Goal: Transaction & Acquisition: Complete application form

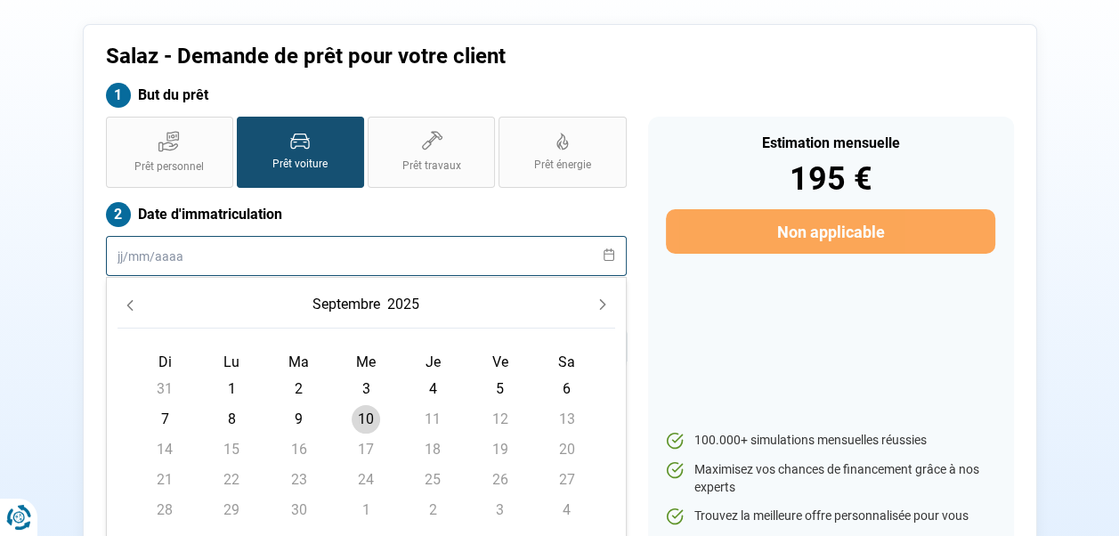
click at [192, 255] on input "text" at bounding box center [366, 256] width 521 height 40
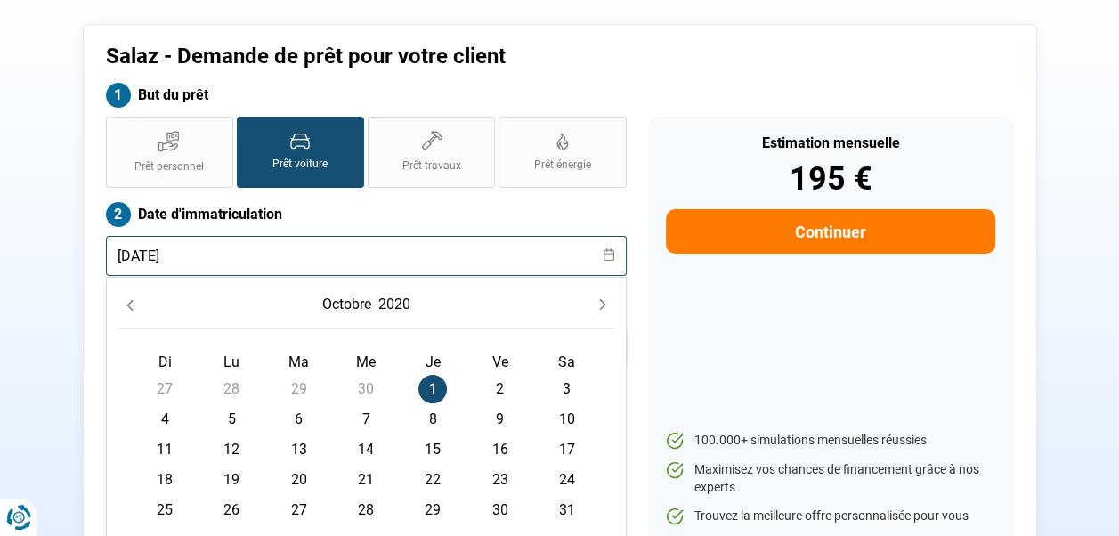
type input "01/10/2020"
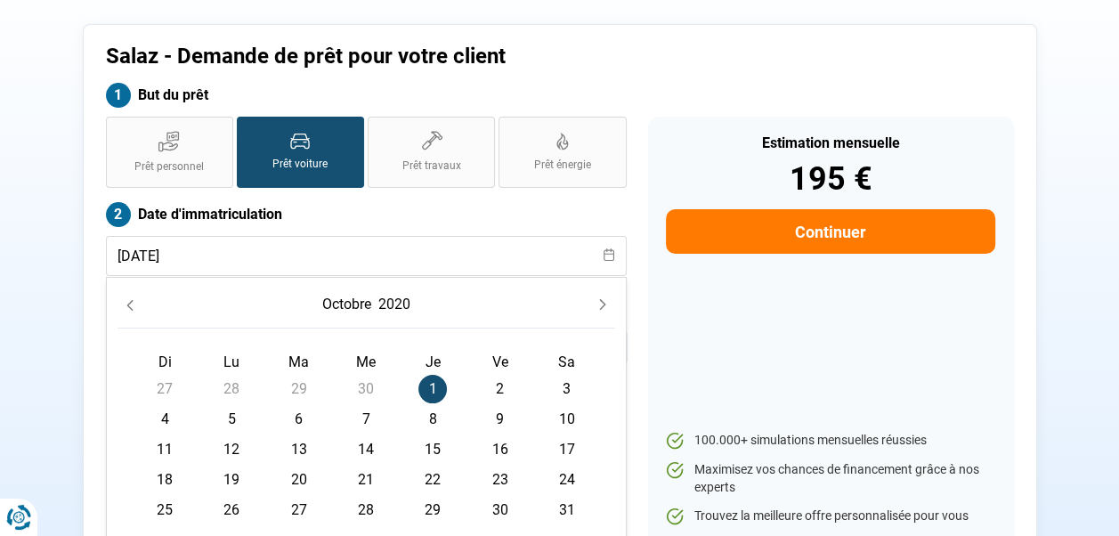
click at [432, 383] on span "1" at bounding box center [432, 389] width 28 height 28
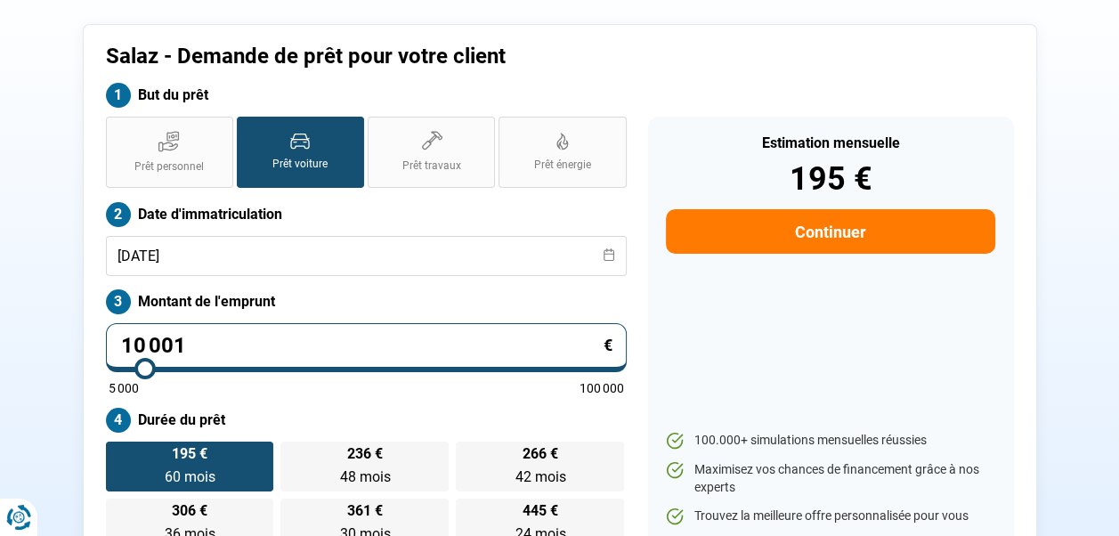
click at [279, 335] on input "10 001" at bounding box center [366, 347] width 521 height 49
type input "0"
type input "5000"
type input "2"
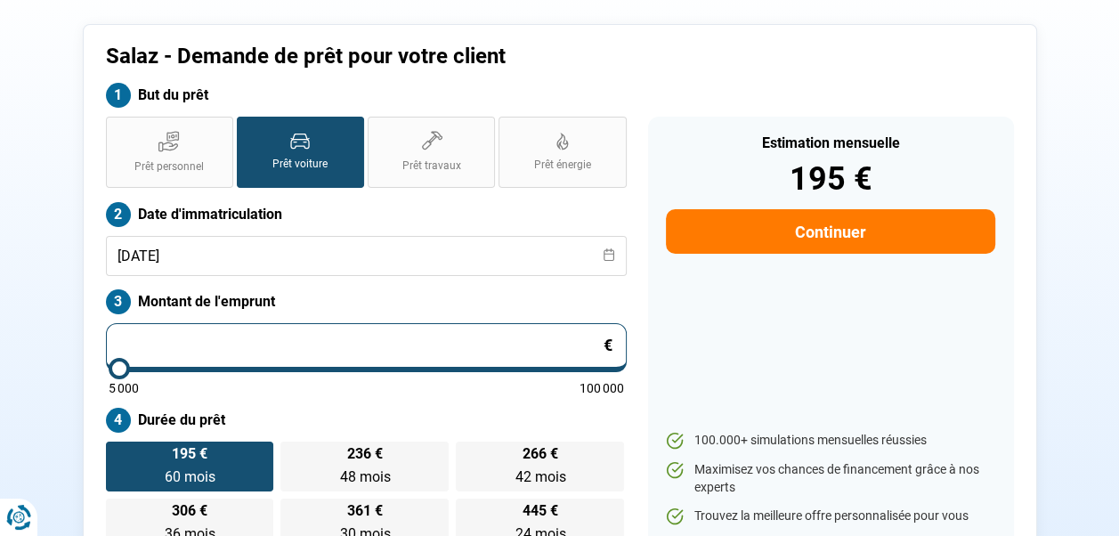
type input "5000"
type input "23"
type input "5000"
type input "234"
type input "5000"
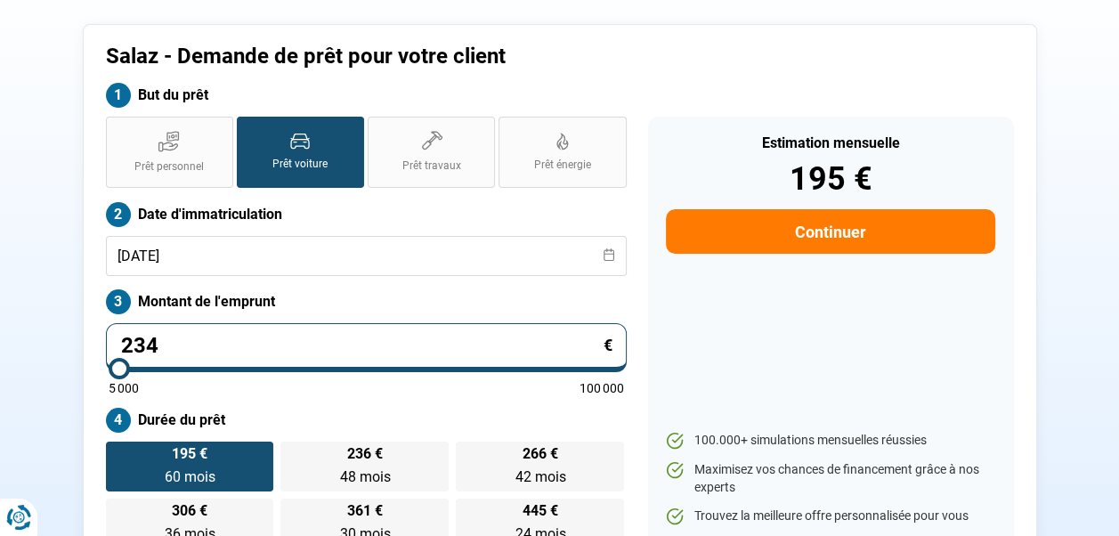
type input "2 349"
type input "5000"
type input "23 490"
type input "23500"
type input "23 490"
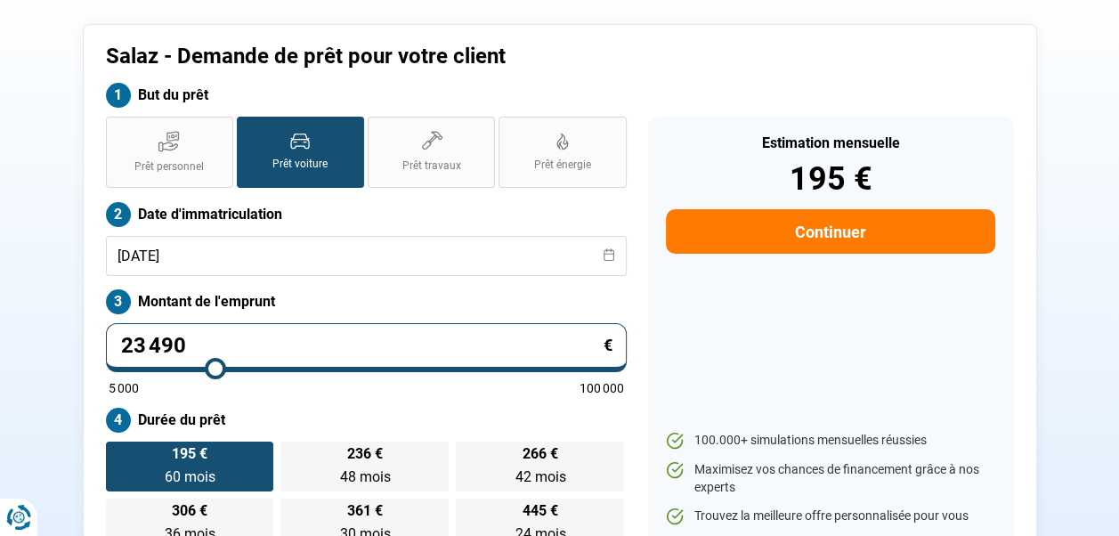
type input "23500"
click at [814, 337] on div "Estimation mensuelle 195 € Continuer 100.000+ simulations mensuelles réussies M…" at bounding box center [831, 333] width 366 height 432
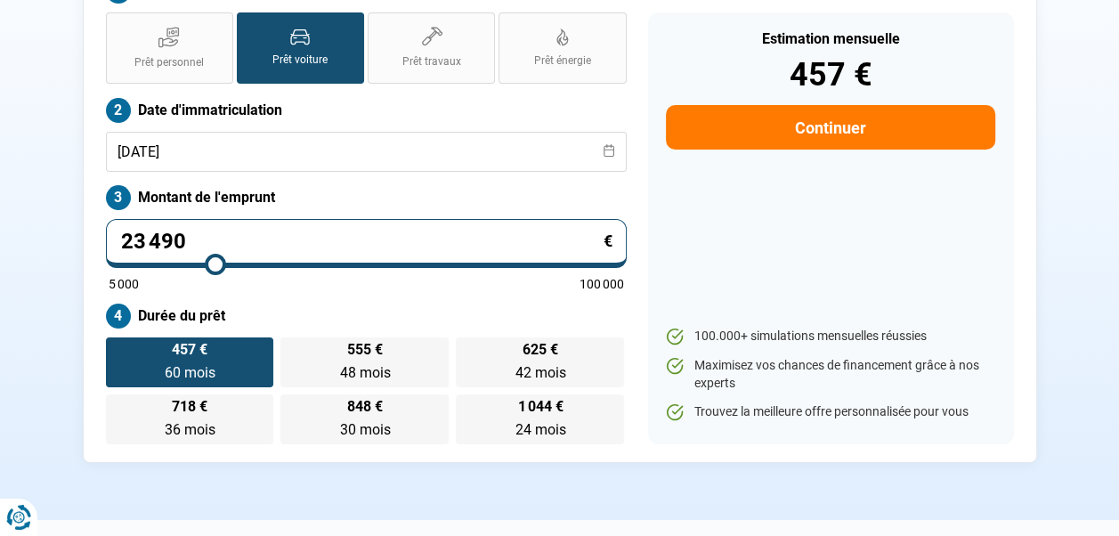
scroll to position [175, 0]
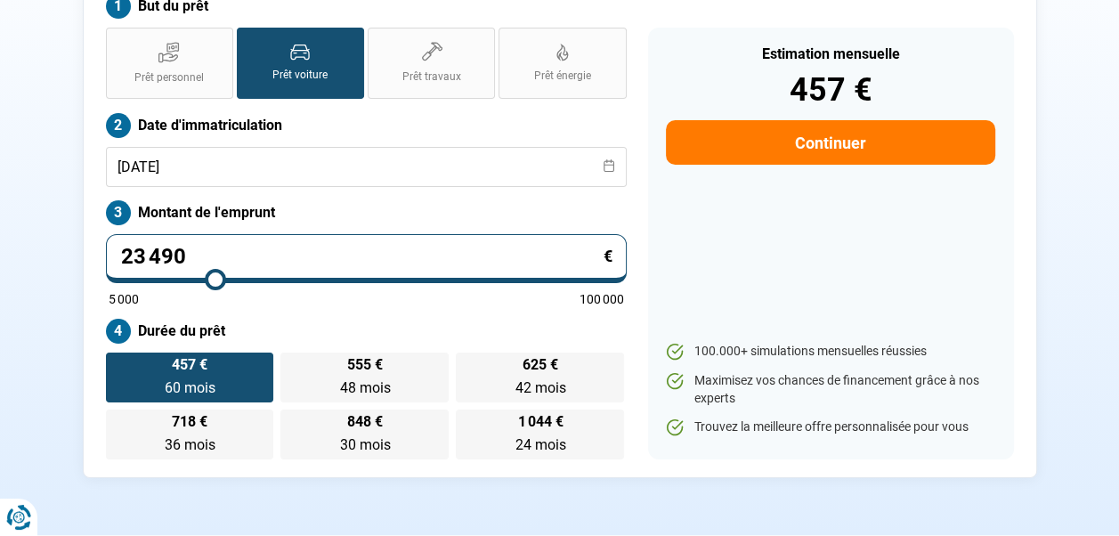
click at [775, 247] on div "Estimation mensuelle 457 € Continuer 100.000+ simulations mensuelles réussies M…" at bounding box center [831, 244] width 366 height 432
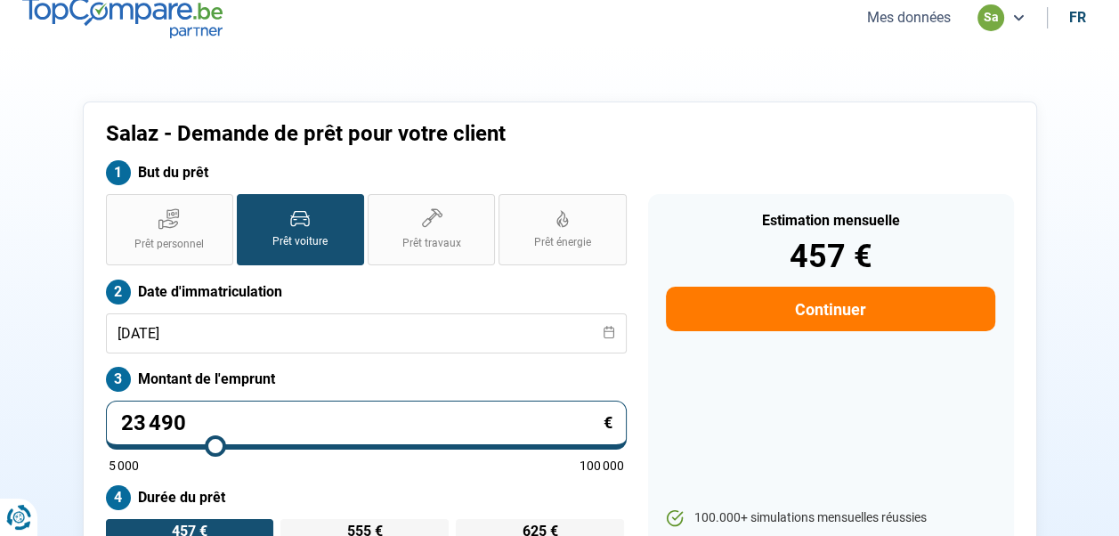
scroll to position [0, 0]
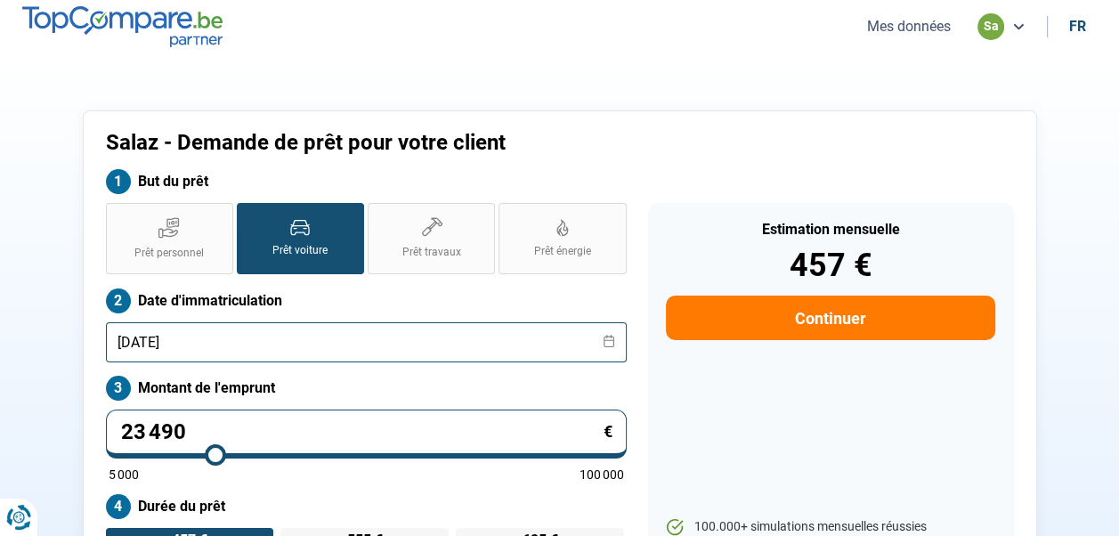
click at [230, 340] on input "01/10/2020" at bounding box center [366, 342] width 521 height 40
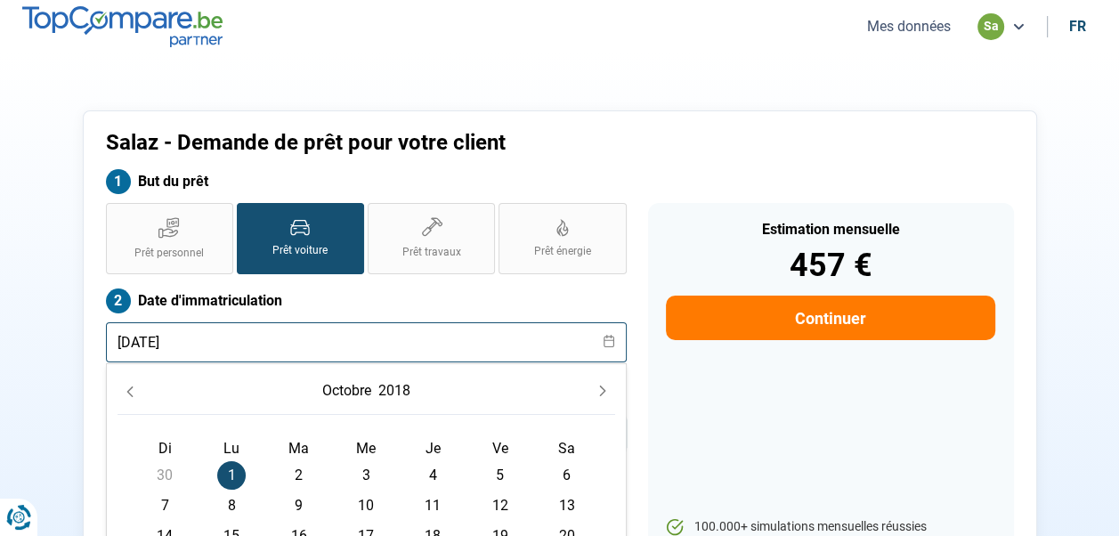
type input "01/10/2018"
click at [216, 468] on td "1 1" at bounding box center [231, 475] width 67 height 30
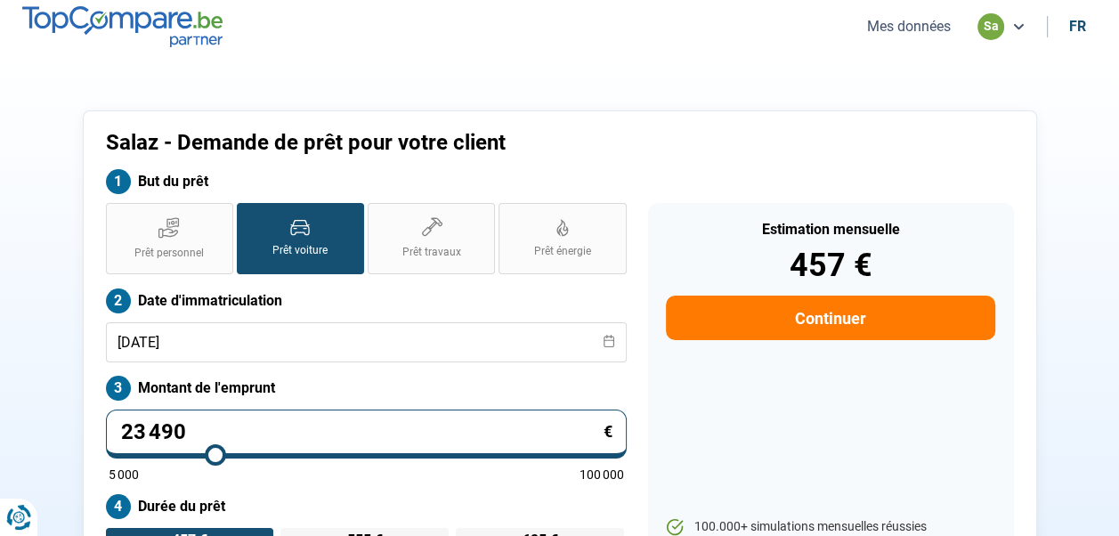
click at [275, 239] on label "Prêt voiture" at bounding box center [300, 238] width 127 height 71
click at [248, 214] on input "Prêt voiture" at bounding box center [243, 209] width 12 height 12
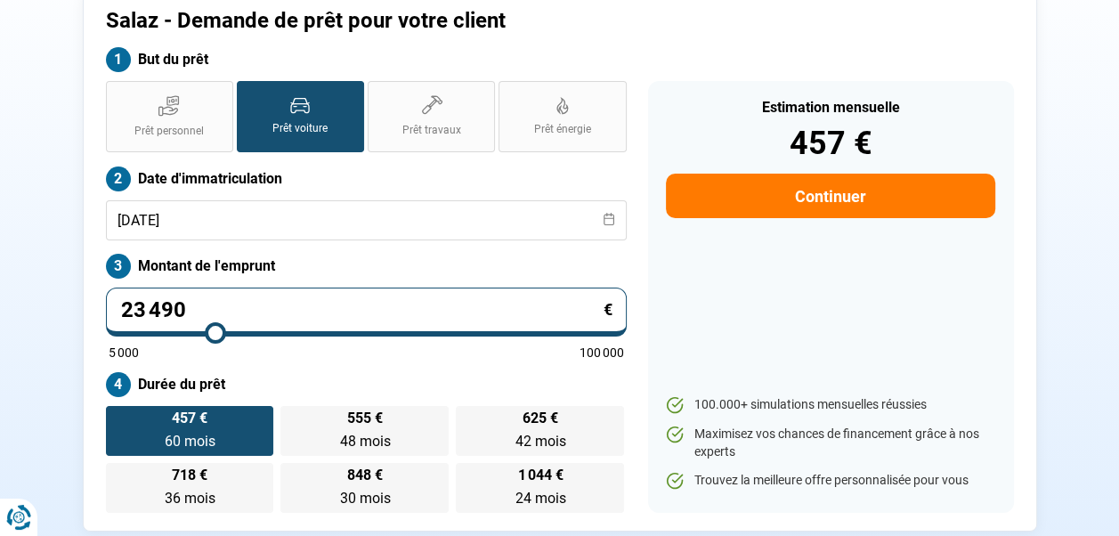
scroll to position [178, 0]
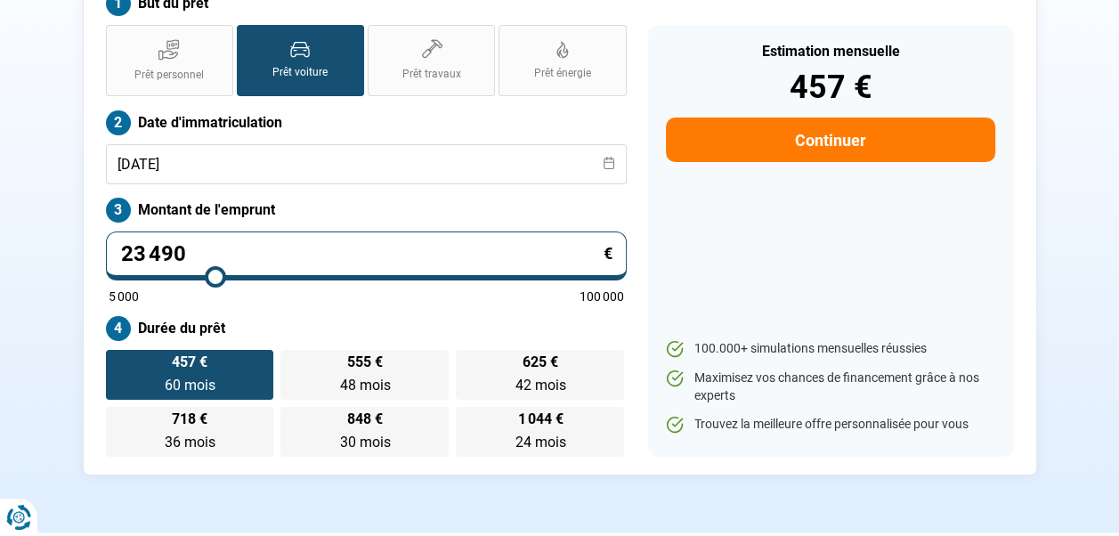
type input "41 250"
type input "41250"
click at [306, 275] on input "range" at bounding box center [366, 277] width 515 height 4
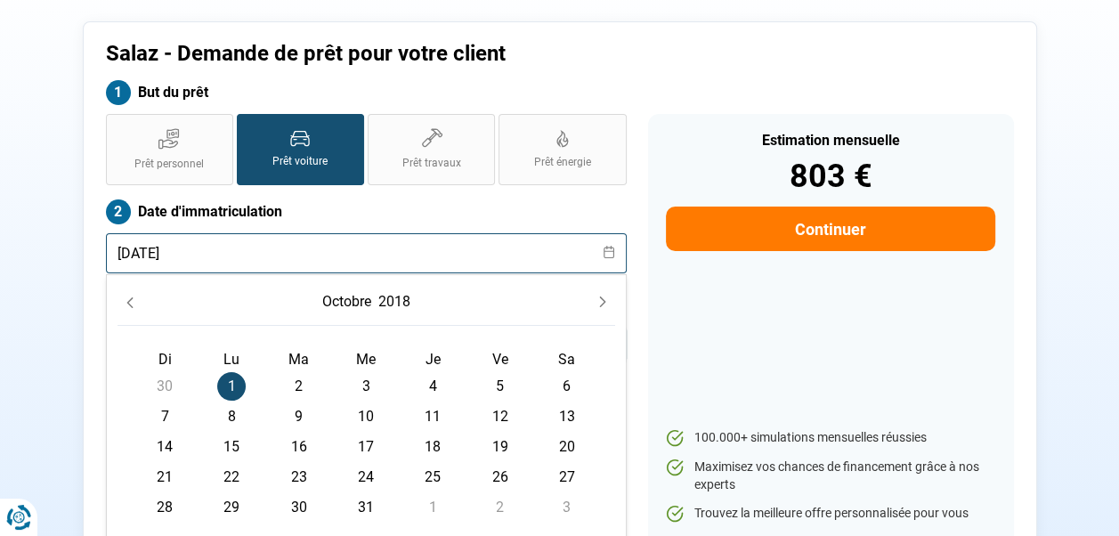
click at [301, 246] on input "01/10/2018" at bounding box center [366, 253] width 521 height 40
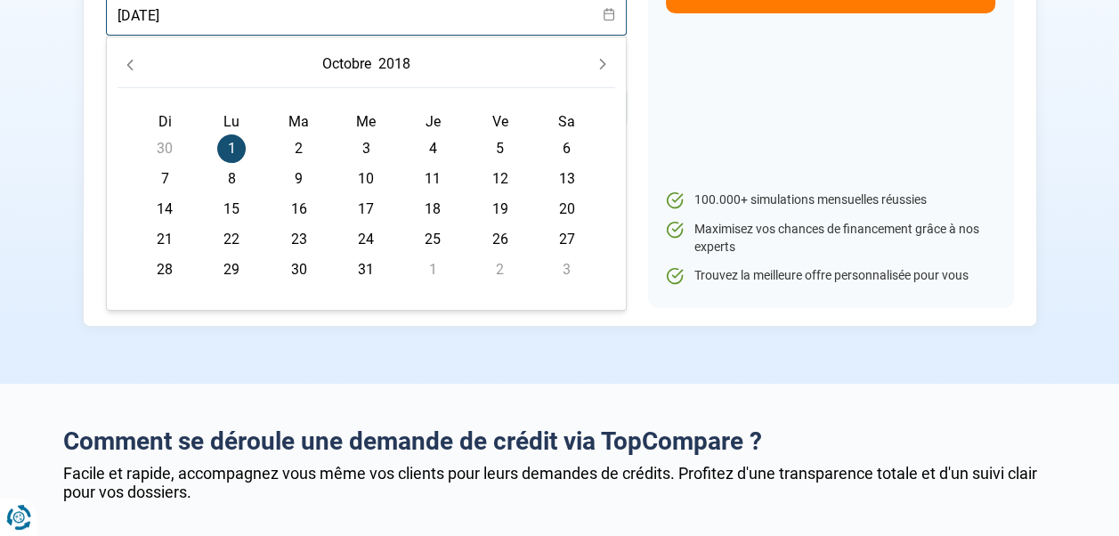
scroll to position [442, 0]
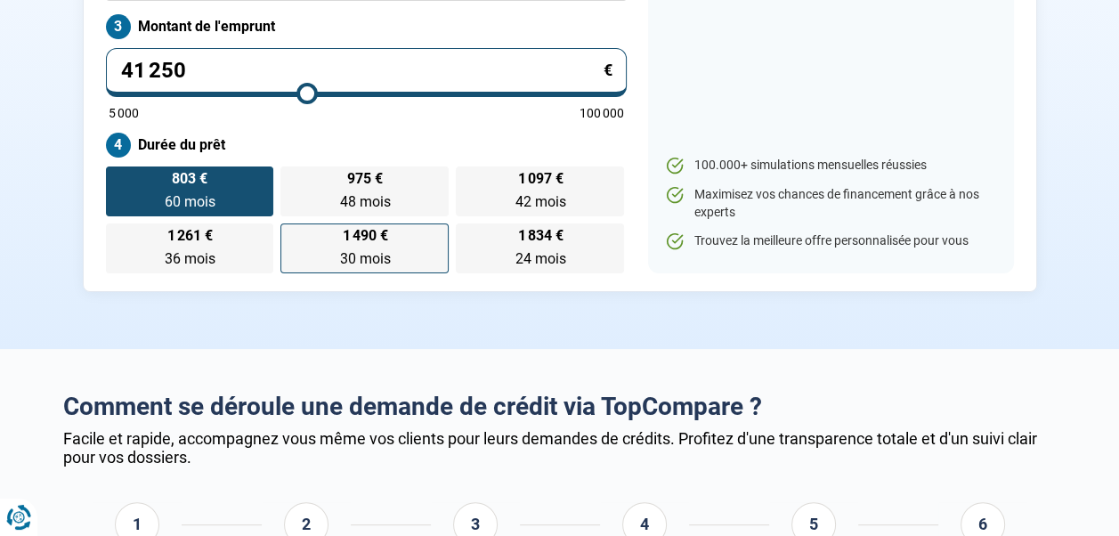
scroll to position [264, 0]
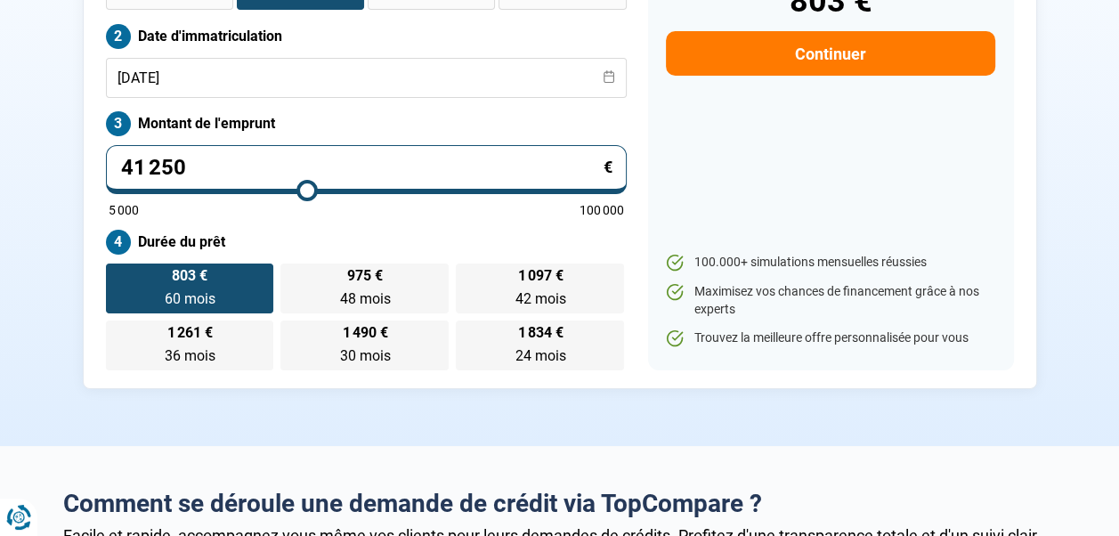
click at [300, 158] on input "41 250" at bounding box center [366, 169] width 521 height 49
type input "1"
type input "5000"
type input "15"
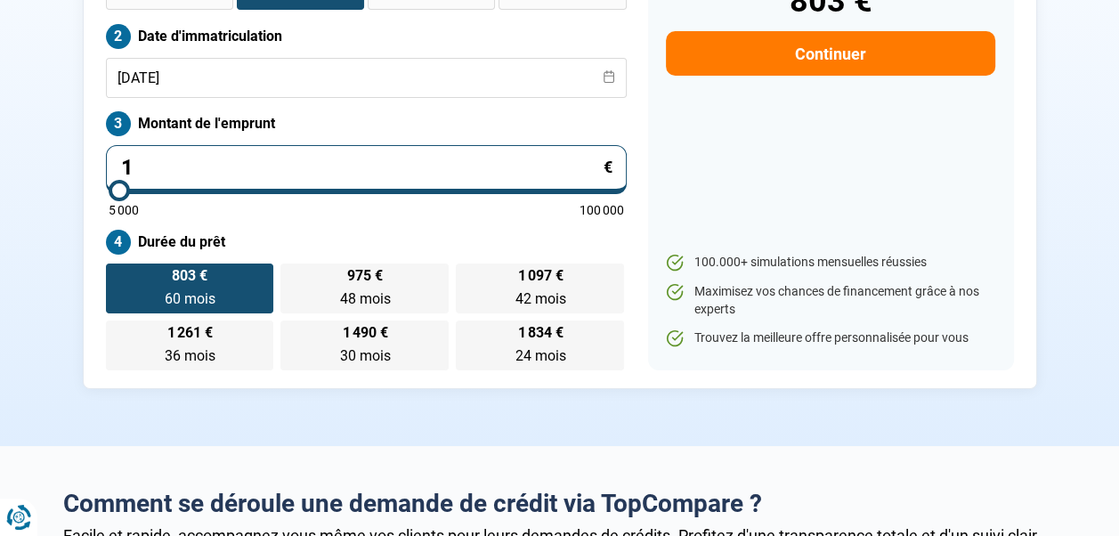
type input "5000"
type input "159"
type input "5000"
type input "1 599"
type input "5000"
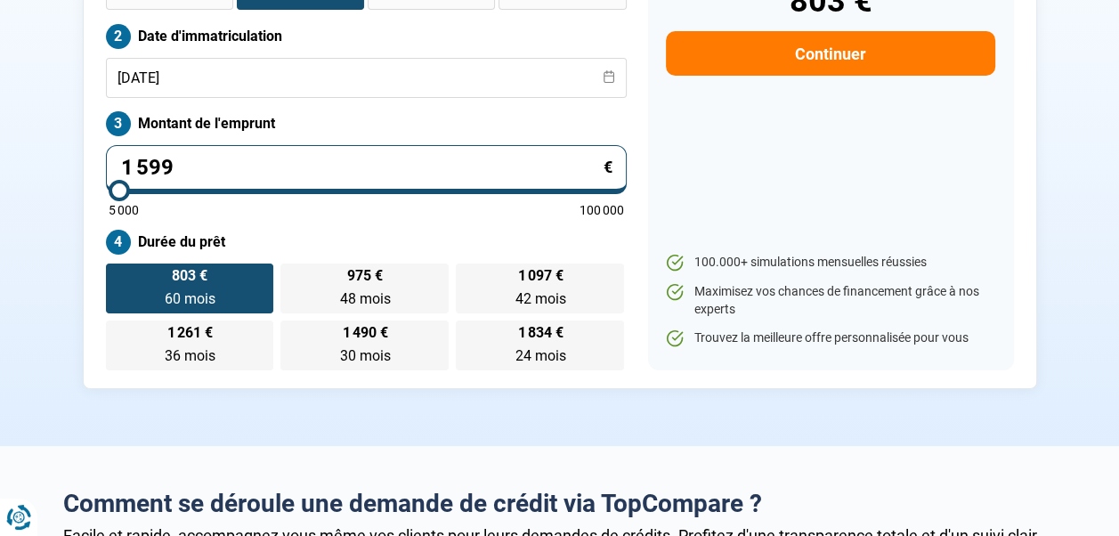
type input "15 990"
type input "16000"
type input "15 990"
type input "16000"
click at [735, 162] on div "Estimation mensuelle 311 € Continuer 100.000+ simulations mensuelles réussies M…" at bounding box center [831, 155] width 366 height 432
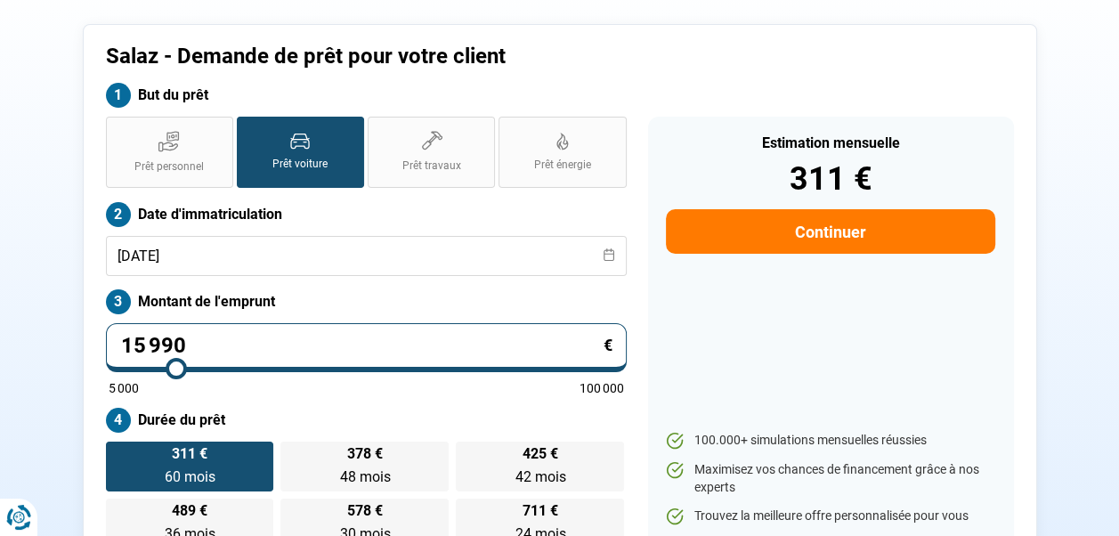
scroll to position [0, 0]
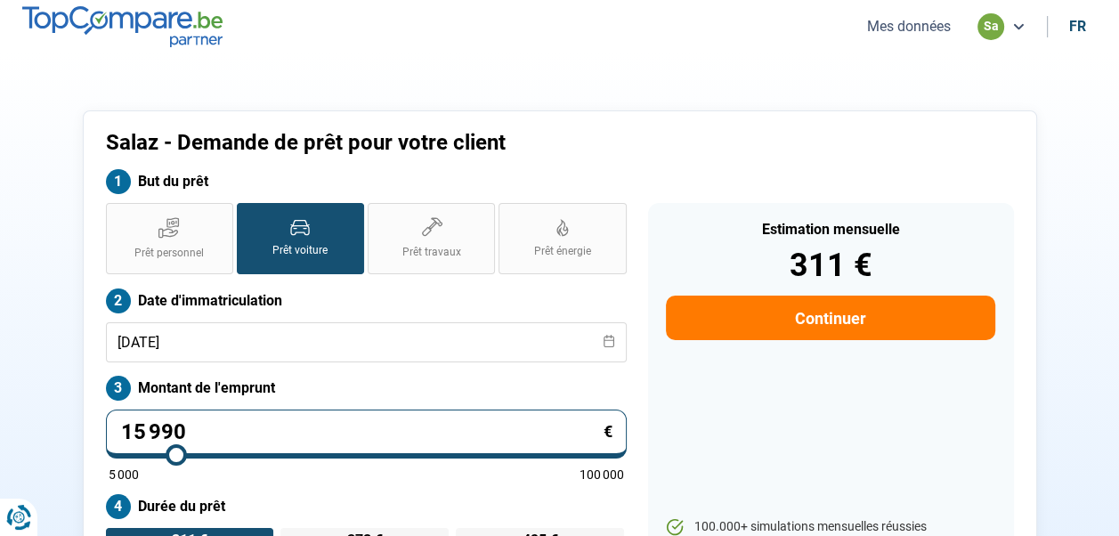
click at [883, 28] on button "Mes données" at bounding box center [908, 26] width 94 height 19
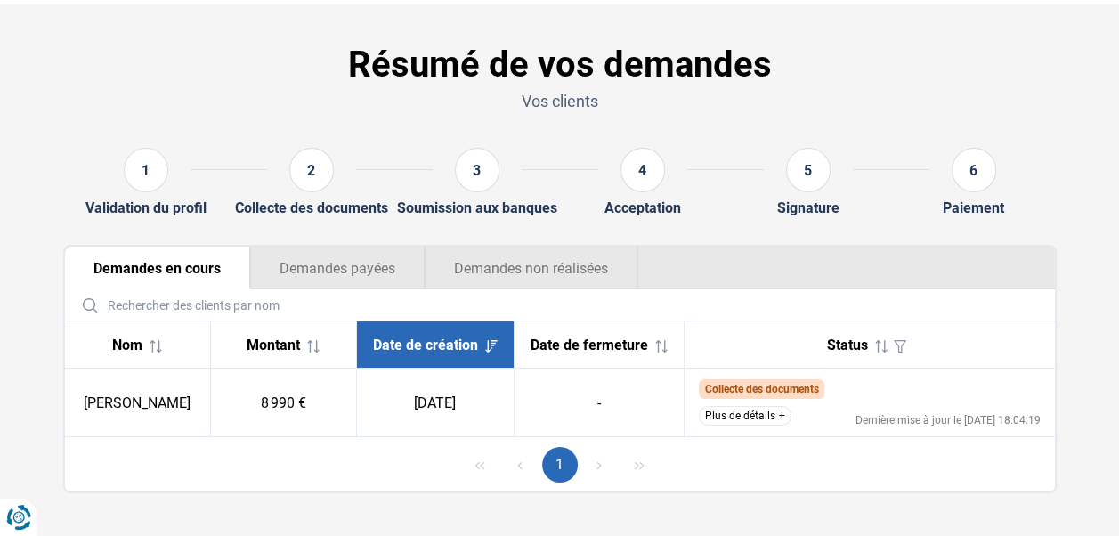
scroll to position [67, 0]
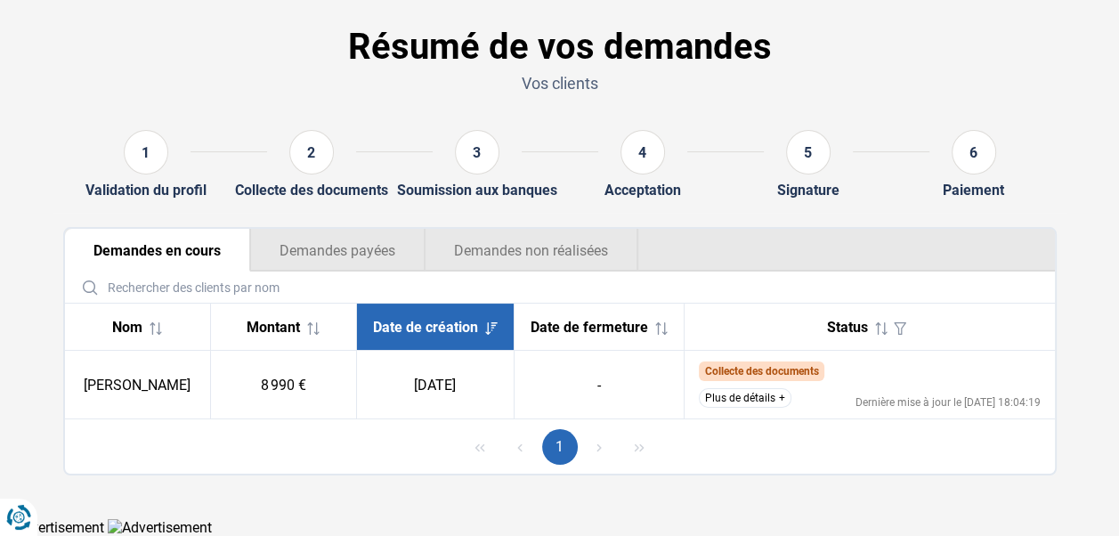
click at [742, 402] on button "Plus de détails" at bounding box center [745, 398] width 93 height 20
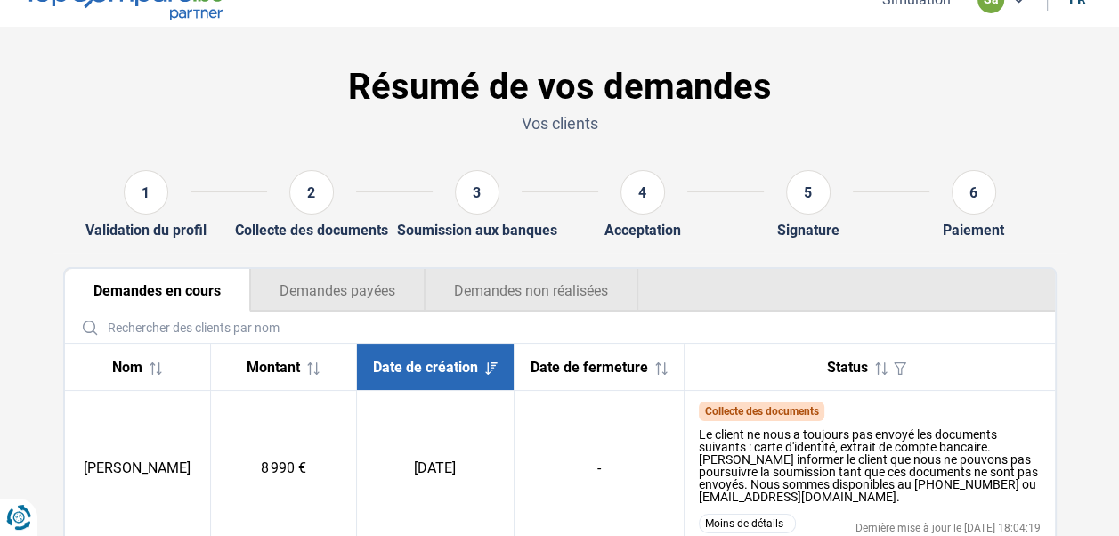
scroll to position [0, 0]
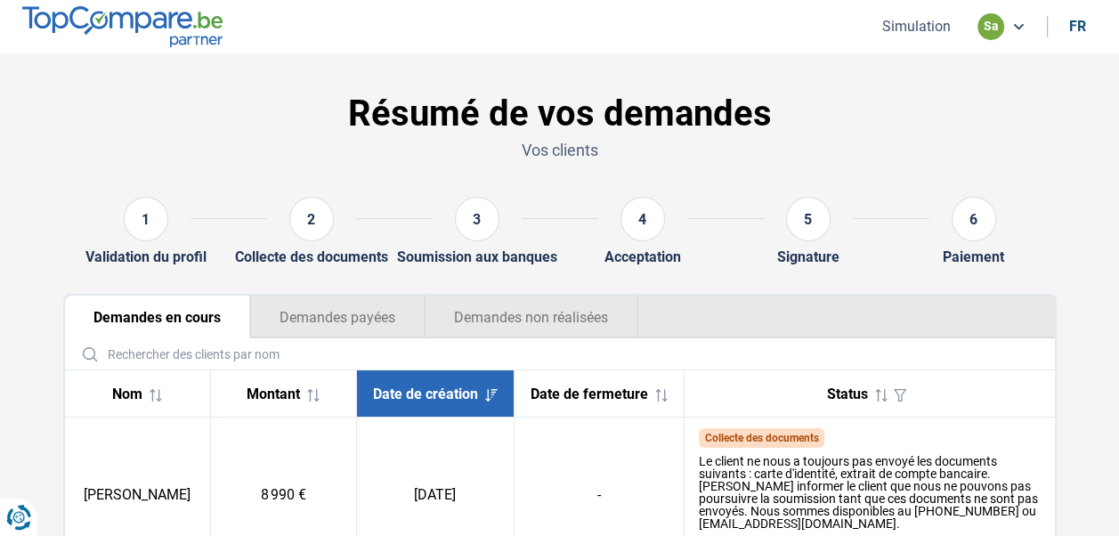
click at [900, 25] on button "Simulation" at bounding box center [916, 26] width 79 height 19
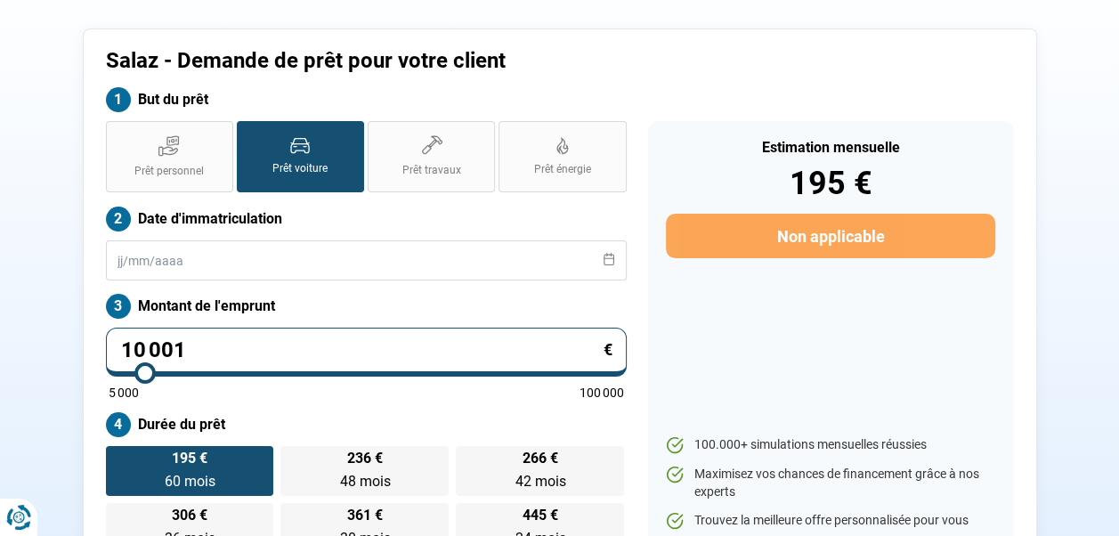
scroll to position [86, 0]
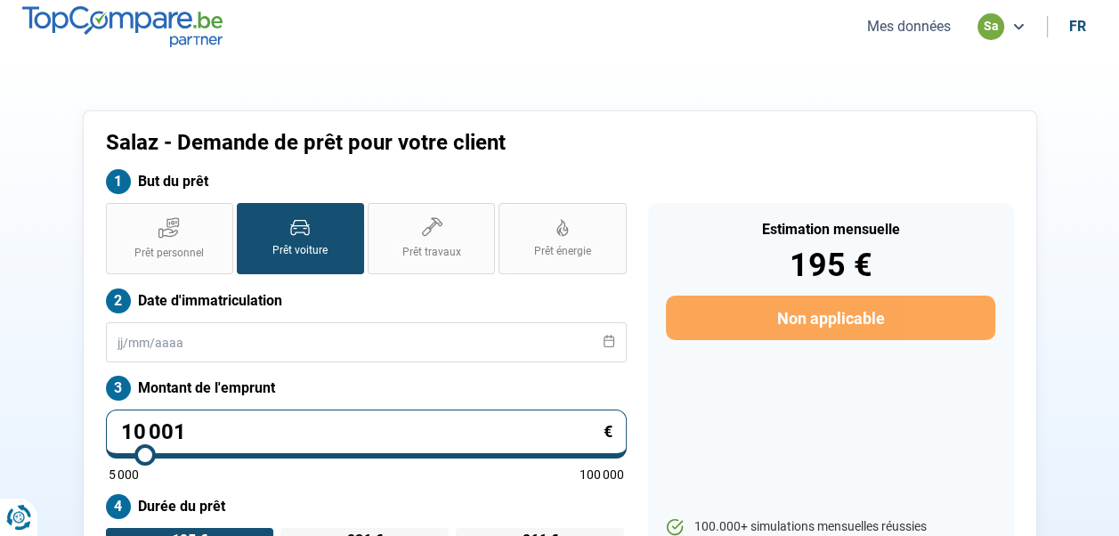
click at [917, 22] on button "Mes données" at bounding box center [908, 26] width 94 height 19
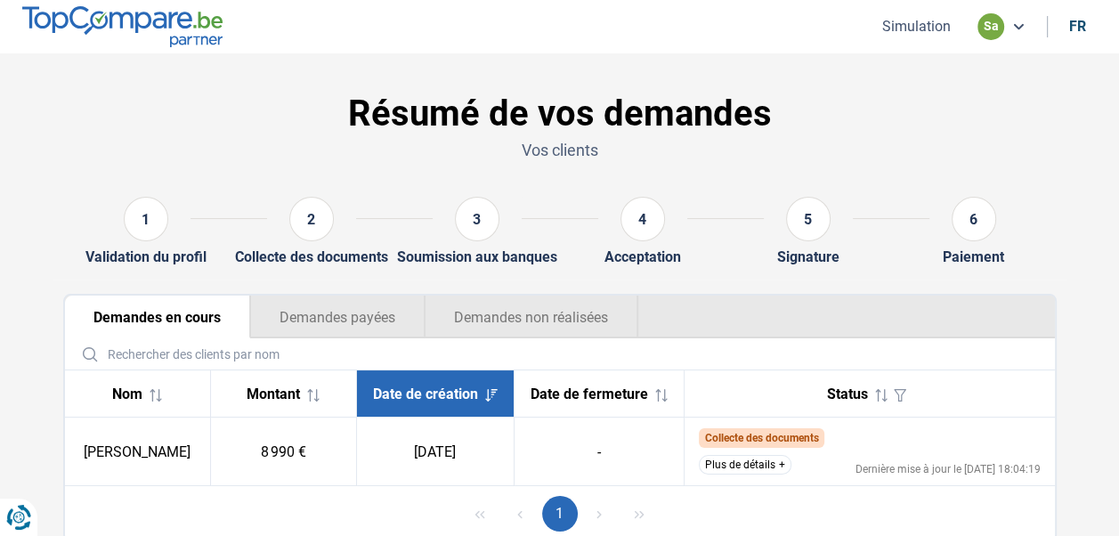
click at [928, 21] on button "Simulation" at bounding box center [916, 26] width 79 height 19
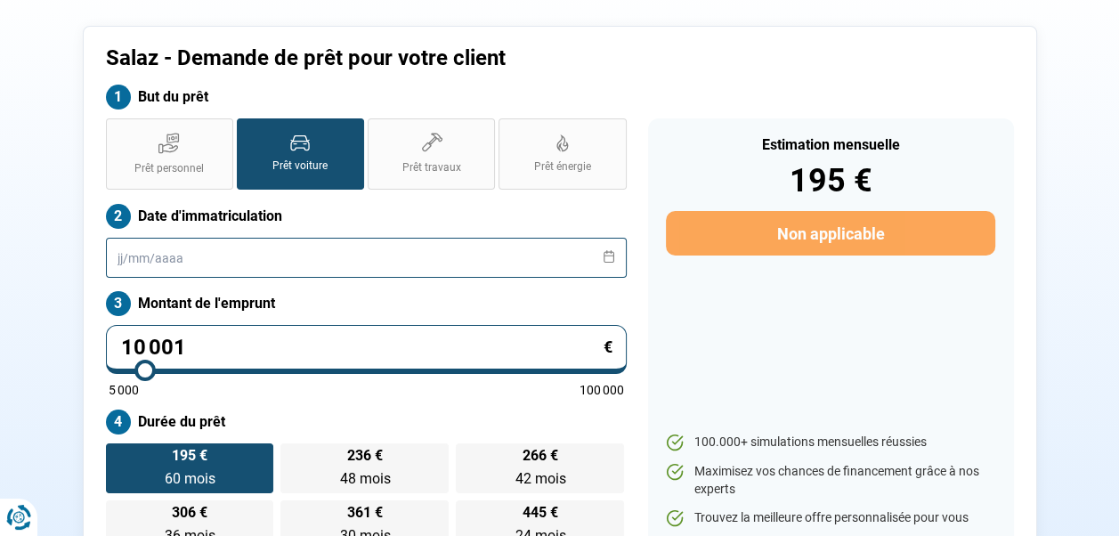
scroll to position [86, 0]
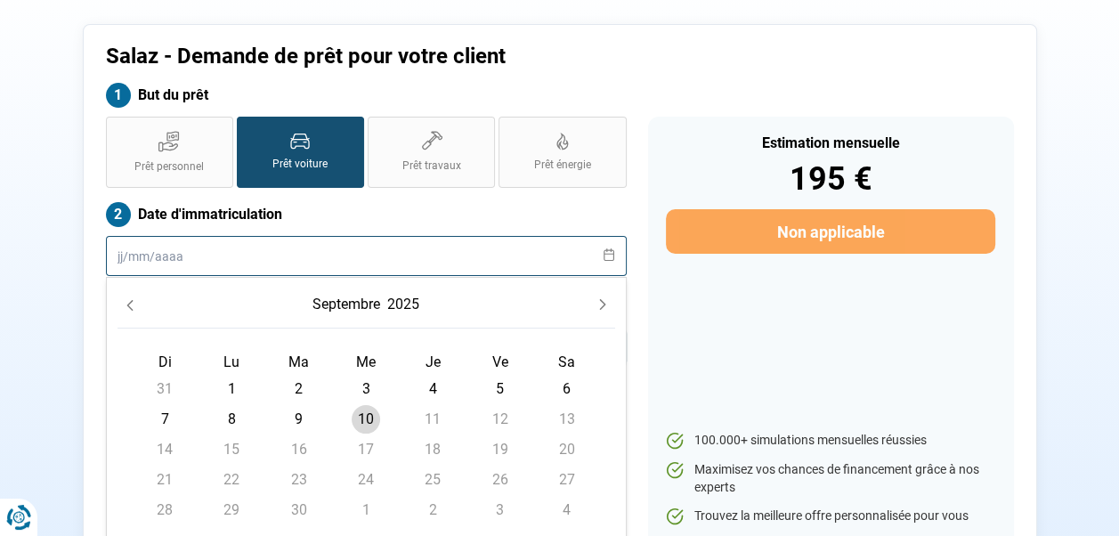
click at [231, 250] on input "text" at bounding box center [366, 256] width 521 height 40
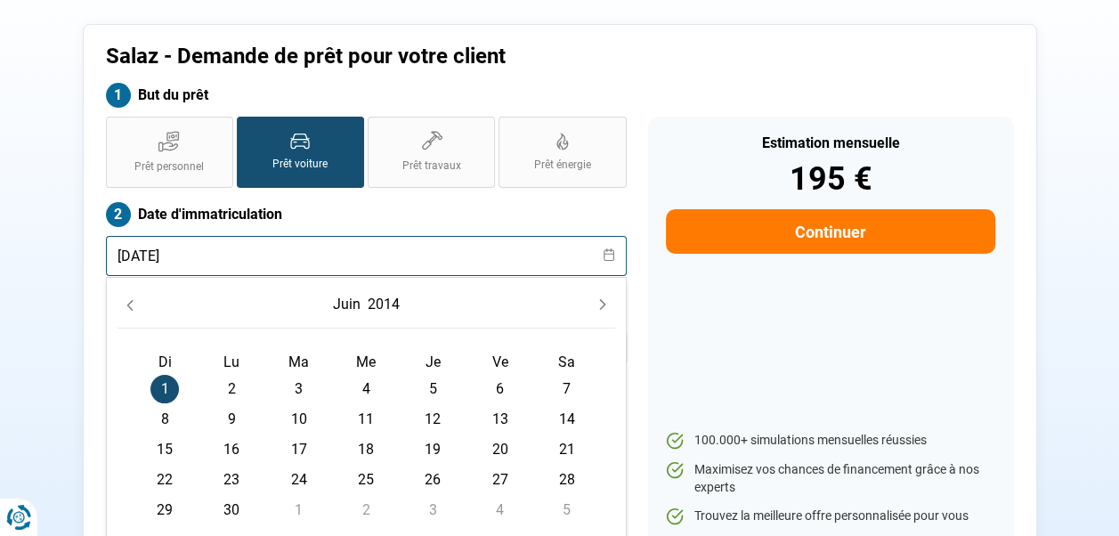
click at [233, 249] on input "[DATE]" at bounding box center [366, 256] width 521 height 40
type input "[DATE]"
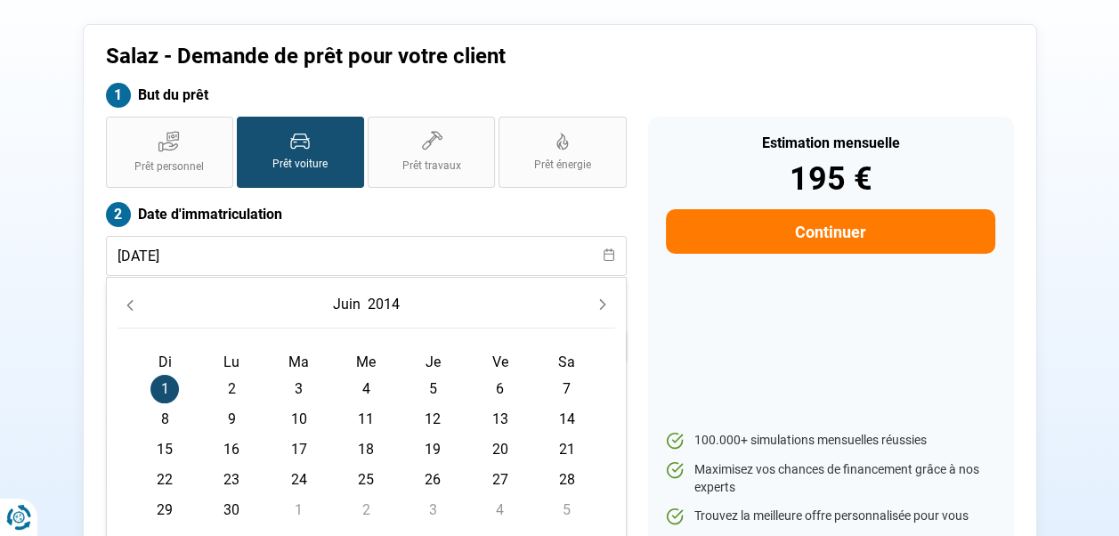
click at [244, 303] on div "[DATE]" at bounding box center [365, 308] width 497 height 40
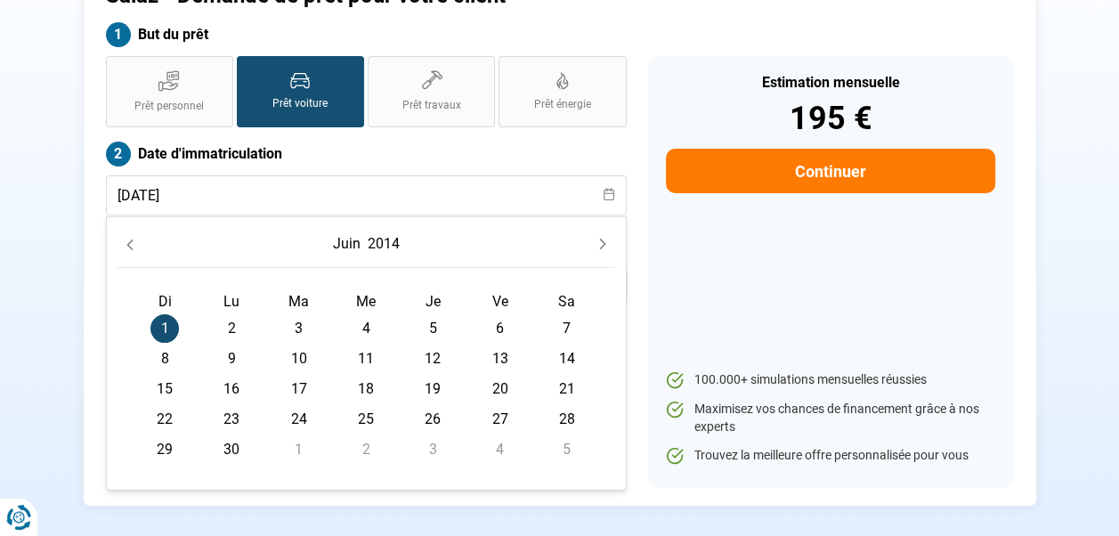
scroll to position [0, 0]
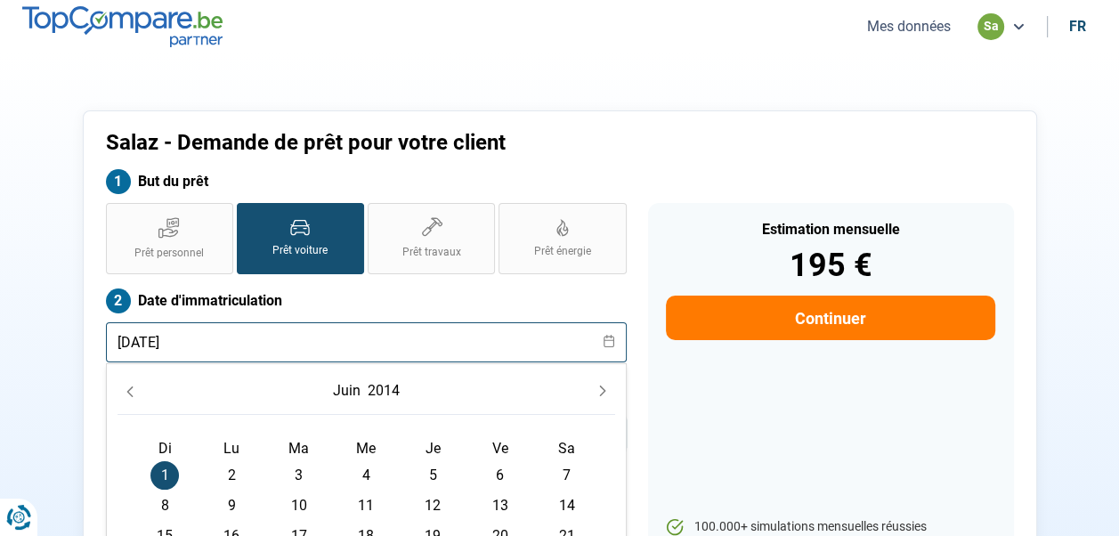
click at [377, 340] on input "[DATE]" at bounding box center [366, 342] width 521 height 40
click at [705, 384] on div "Estimation mensuelle 195 € Continuer 100.000+ simulations mensuelles réussies M…" at bounding box center [831, 419] width 366 height 432
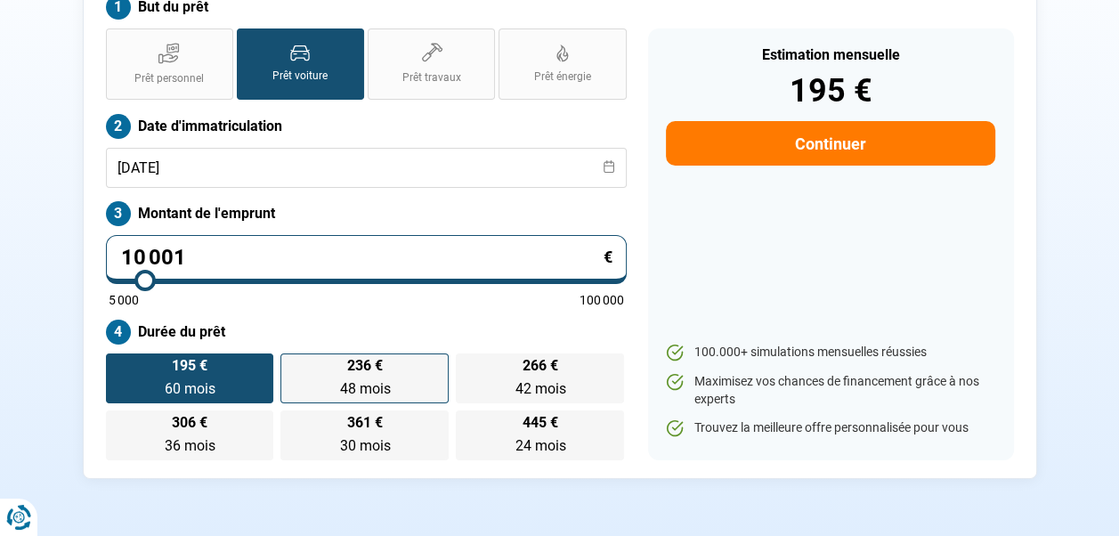
scroll to position [178, 0]
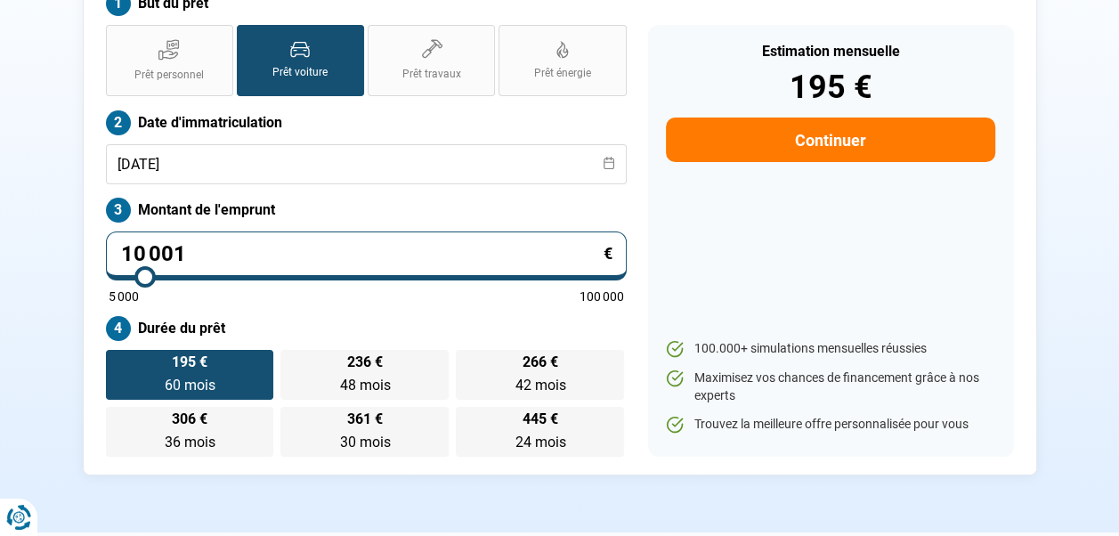
click at [227, 237] on input "10 001" at bounding box center [366, 255] width 521 height 49
click at [223, 245] on input "10 001" at bounding box center [366, 255] width 521 height 49
type input "1"
type input "5000"
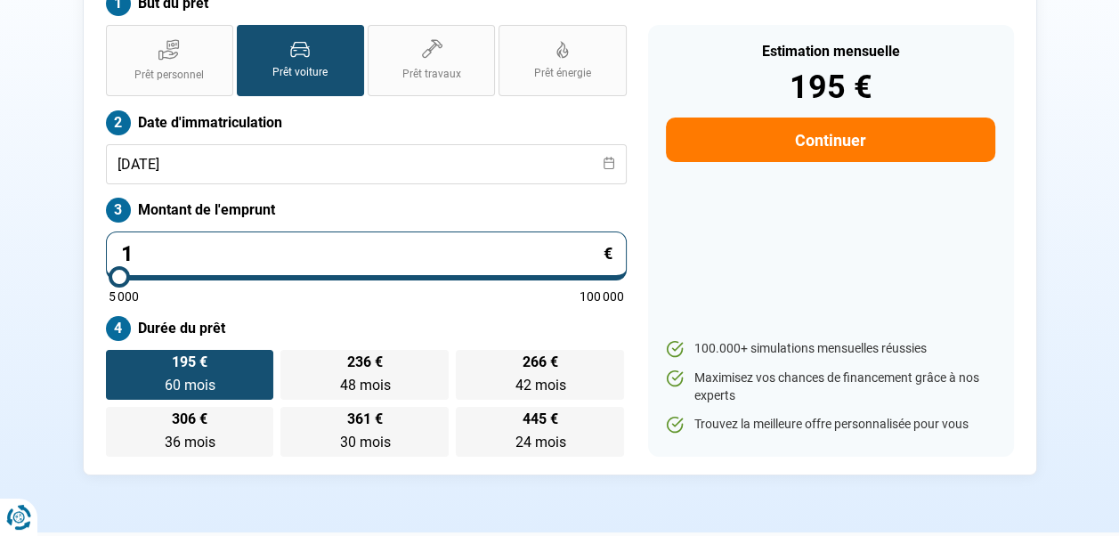
type input "10"
type input "5000"
type input "108"
type input "5000"
type input "1 089"
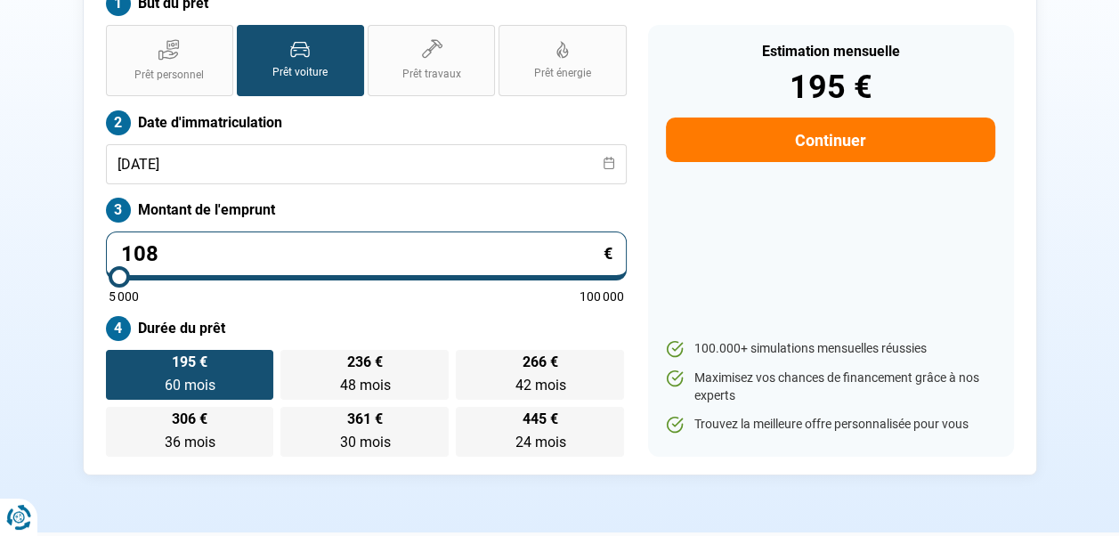
type input "5000"
type input "10 890"
type input "11000"
type input "10 890"
type input "11000"
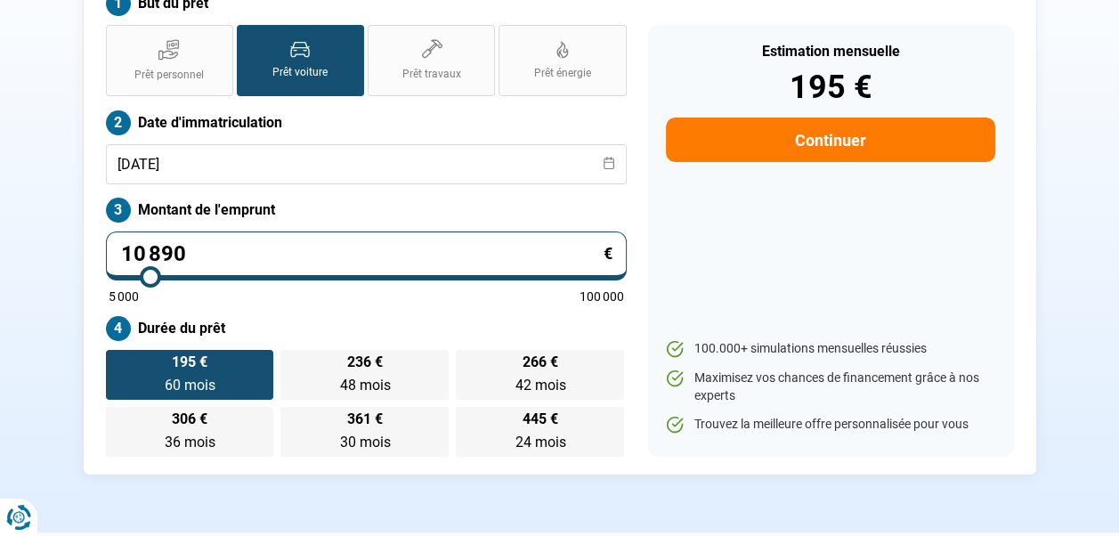
click at [907, 247] on div "Estimation mensuelle 195 € Continuer 100.000+ simulations mensuelles réussies M…" at bounding box center [831, 241] width 366 height 432
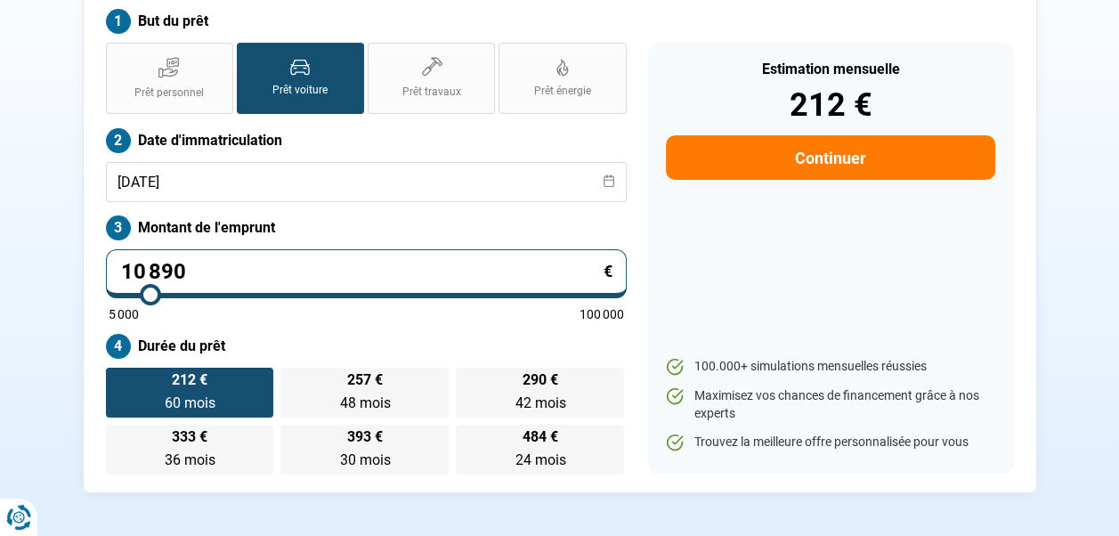
scroll to position [175, 0]
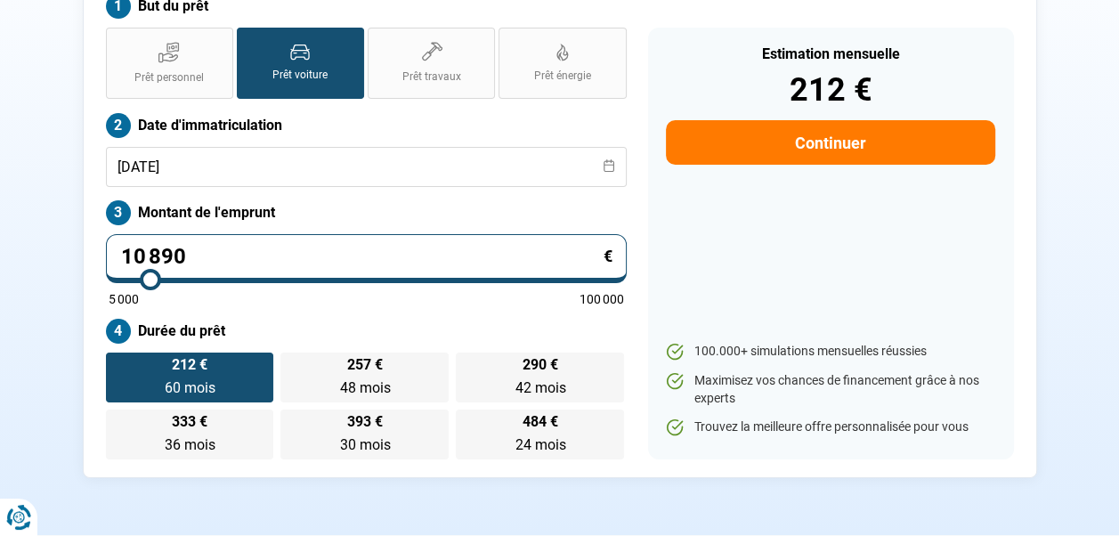
click at [230, 249] on input "10 890" at bounding box center [366, 258] width 521 height 49
click at [233, 255] on input "10 890" at bounding box center [366, 258] width 521 height 49
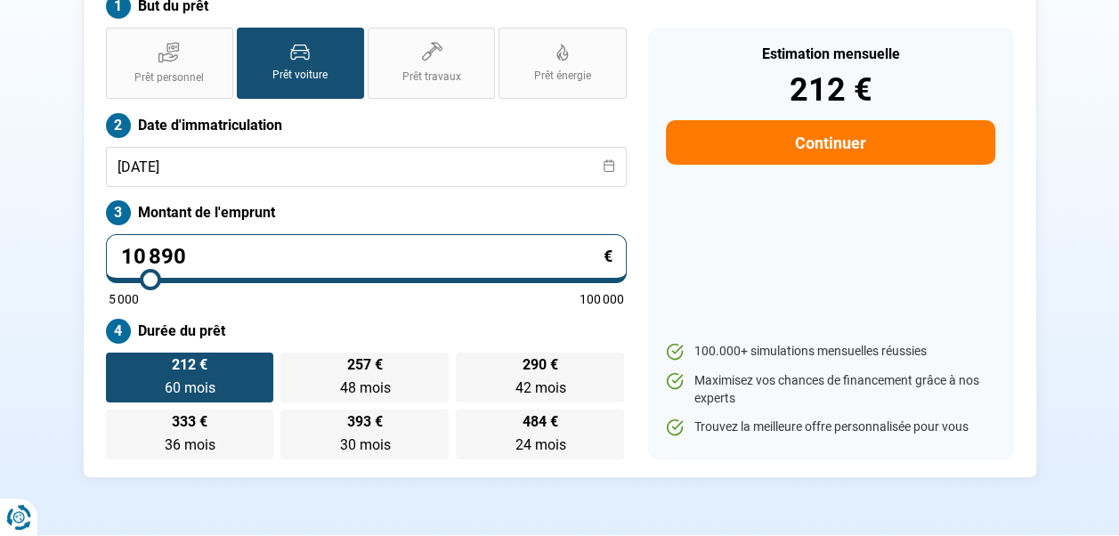
click at [233, 255] on input "10 890" at bounding box center [366, 258] width 521 height 49
type input "1 089"
type input "5000"
type input "108"
type input "5000"
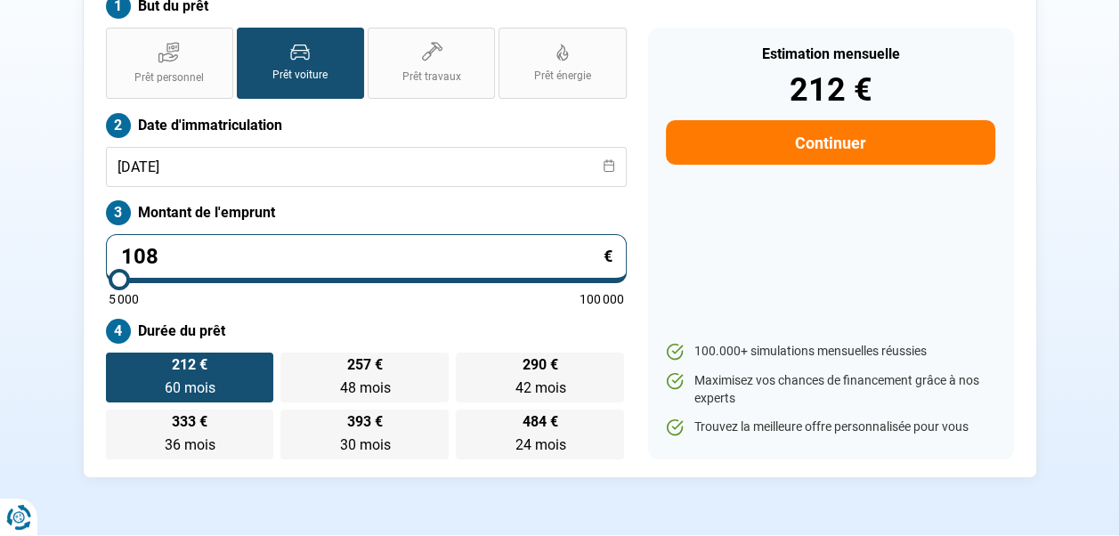
type input "10"
type input "5000"
type input "100"
type input "5000"
type input "1 000"
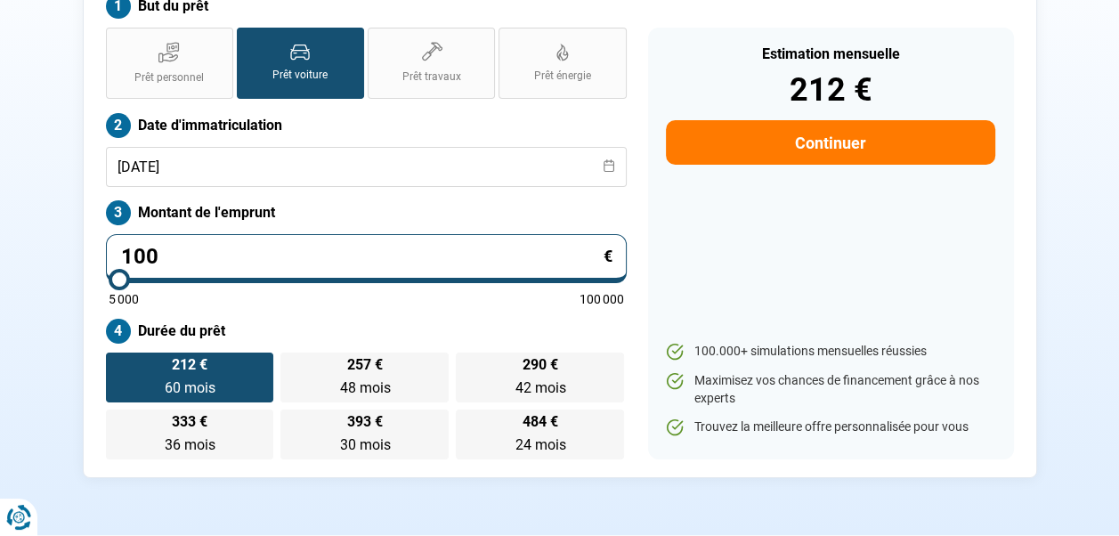
type input "5000"
type input "10 001"
type input "10000"
type input "10 001"
type input "10000"
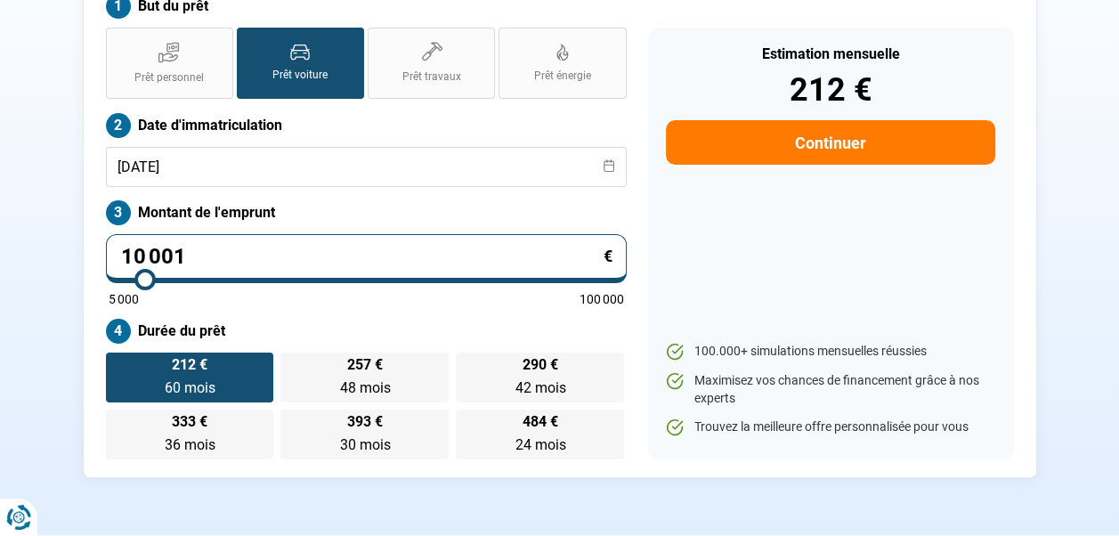
click at [728, 215] on div "Estimation mensuelle 212 € Continuer 100.000+ simulations mensuelles réussies M…" at bounding box center [831, 244] width 366 height 432
click at [236, 253] on input "10 001" at bounding box center [366, 258] width 521 height 49
type input "1"
type input "5000"
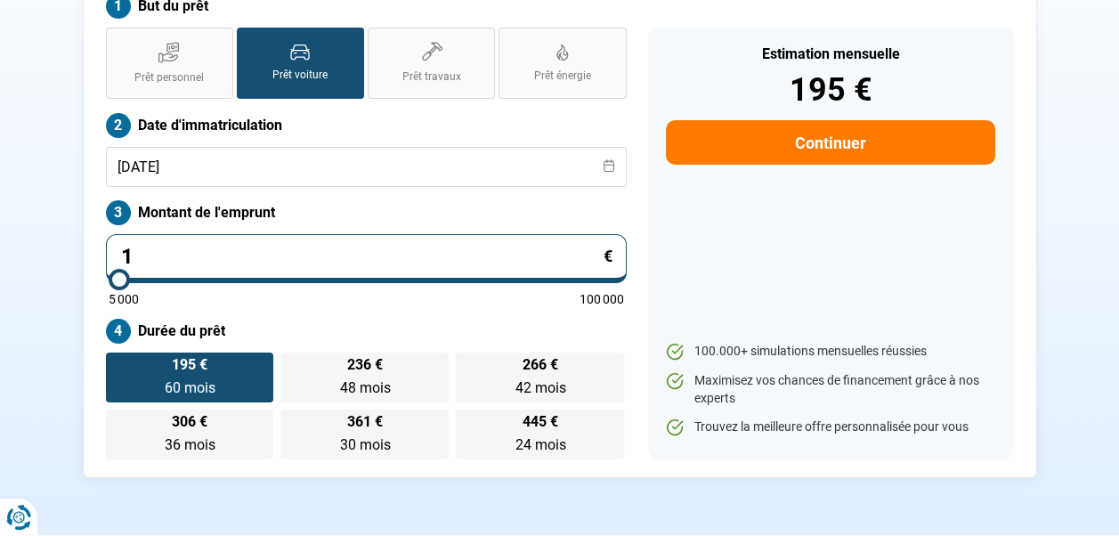
type input "10"
type input "5000"
type input "108"
type input "5000"
type input "1 089"
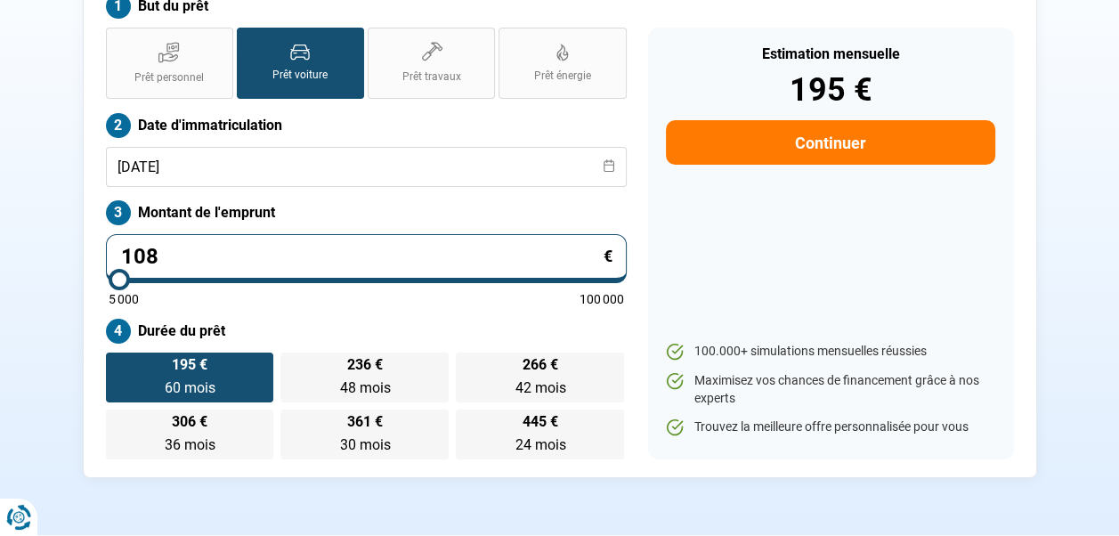
type input "5000"
type input "10 890"
type input "11000"
type input "10 890"
type input "11000"
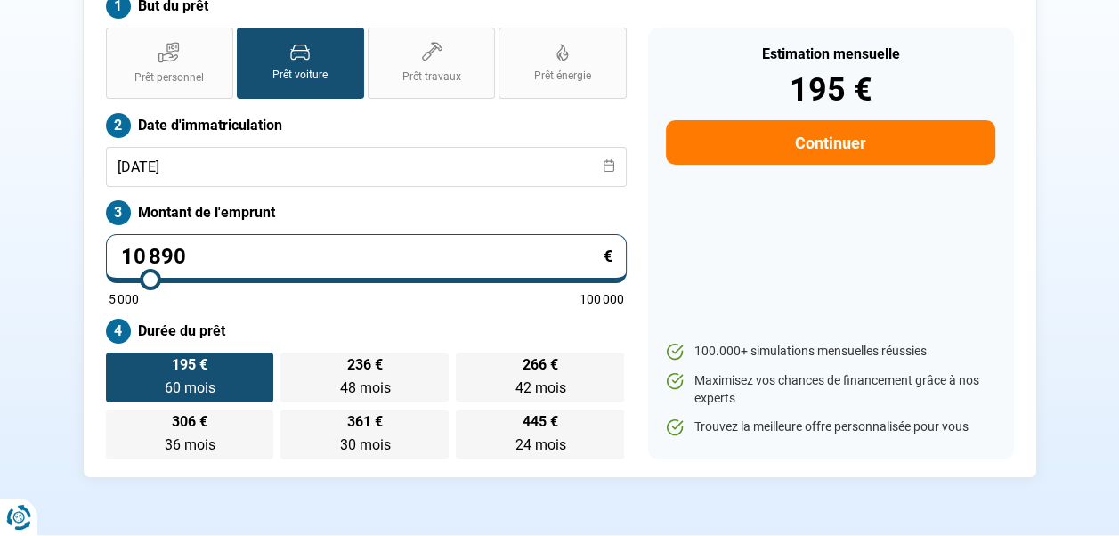
click at [857, 248] on div "Estimation mensuelle 195 € Continuer 100.000+ simulations mensuelles réussies M…" at bounding box center [831, 244] width 366 height 432
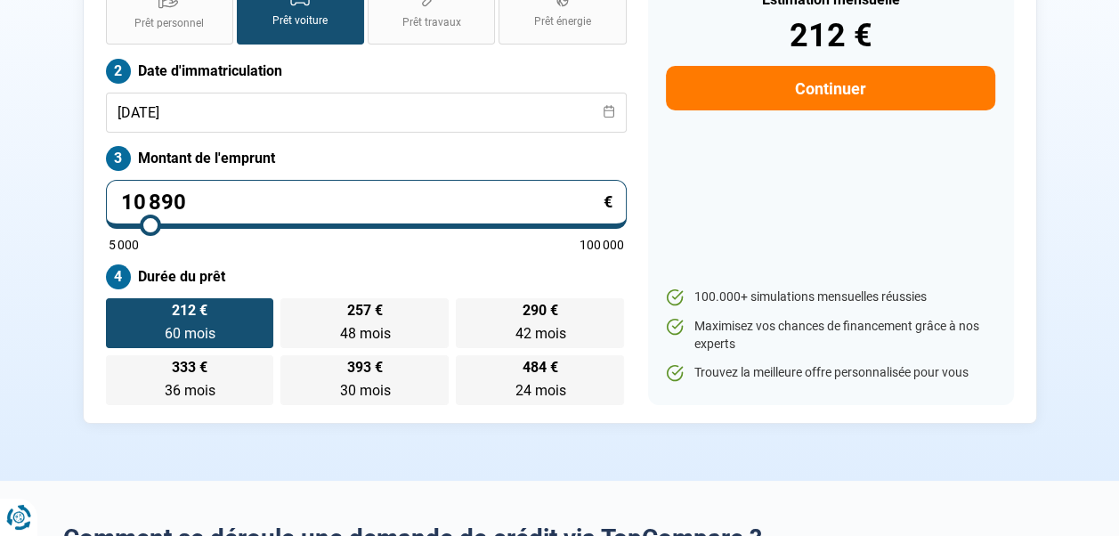
scroll to position [86, 0]
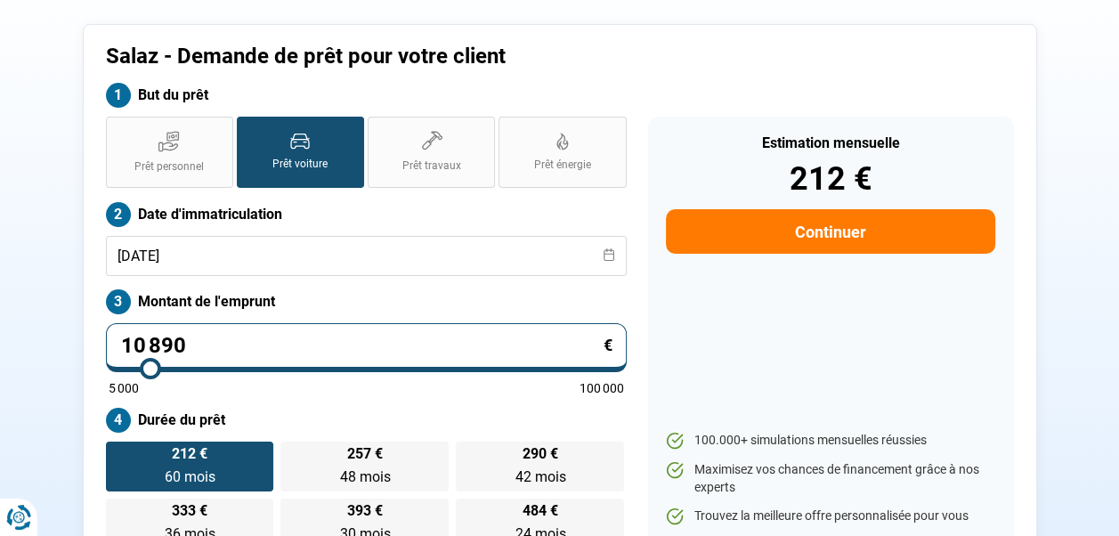
click at [832, 231] on button "Continuer" at bounding box center [830, 231] width 328 height 44
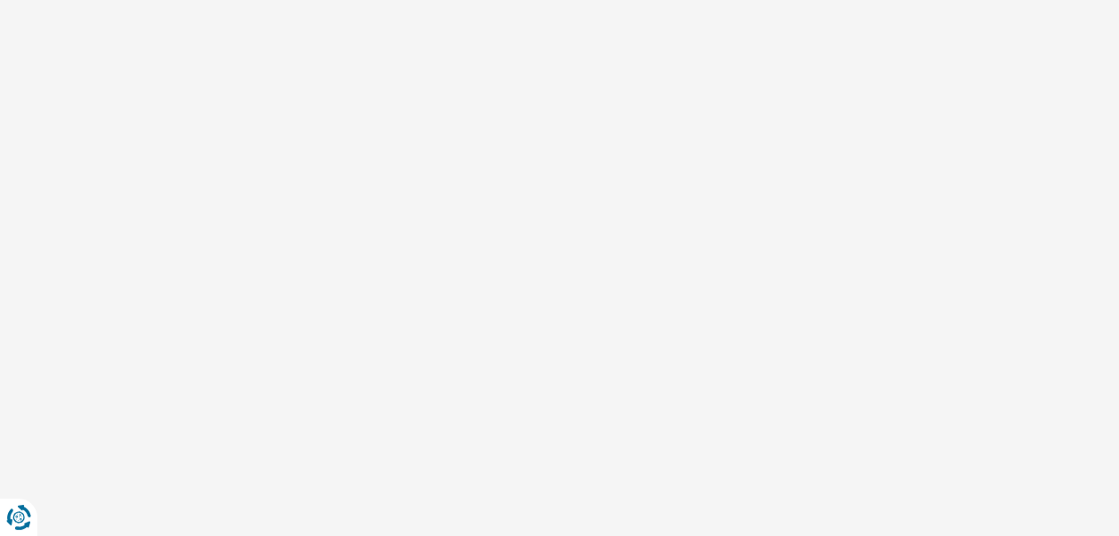
select select "32"
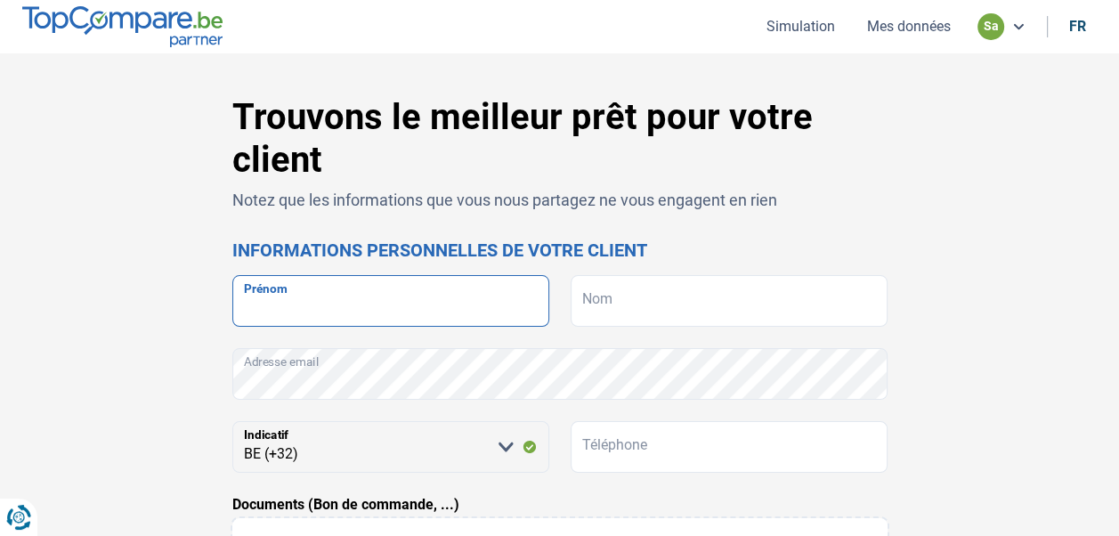
click at [475, 297] on input "Prénom" at bounding box center [390, 301] width 317 height 52
type input "EMEL"
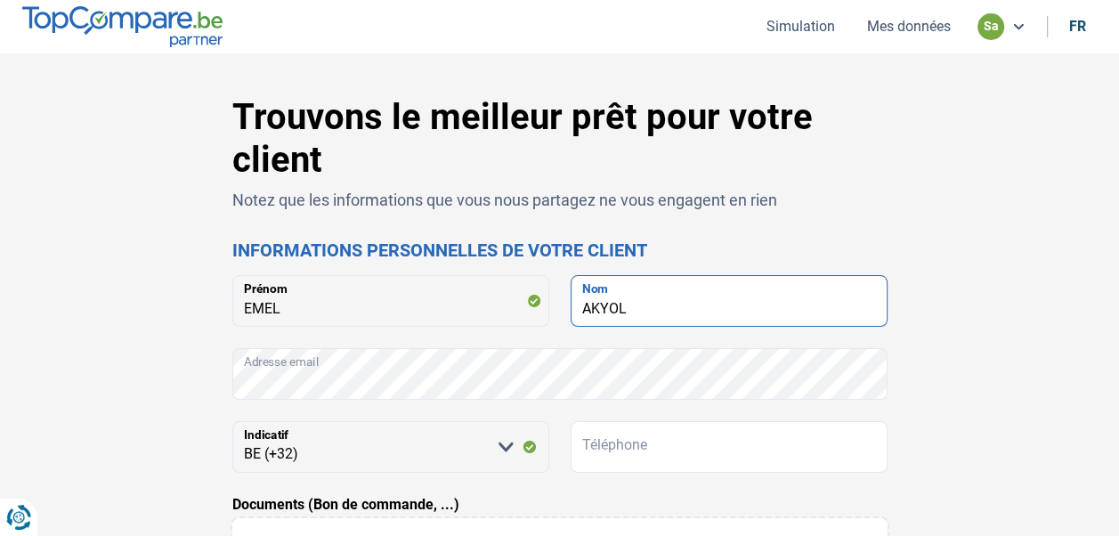
type input "AKYOL"
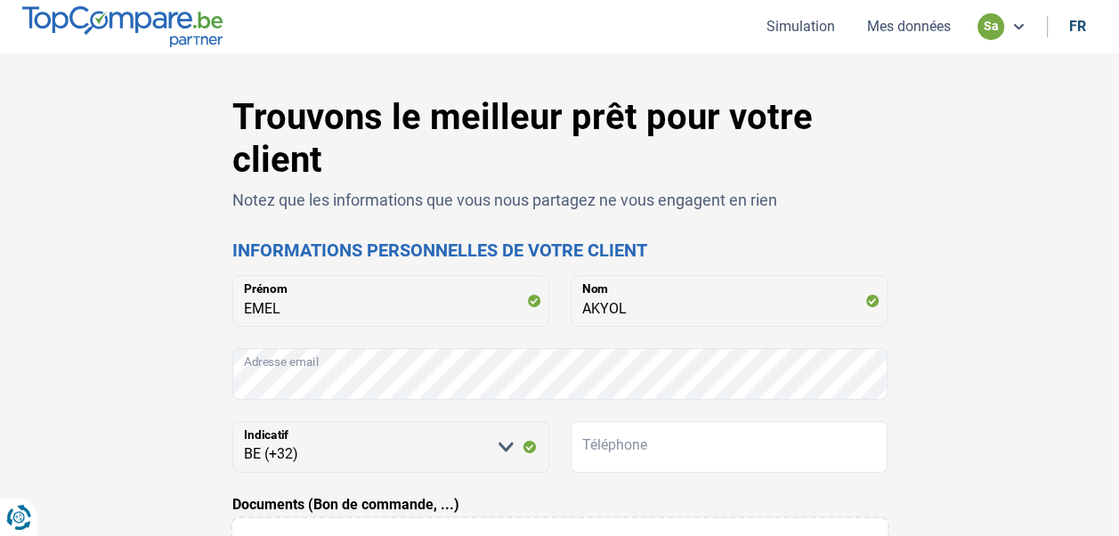
click at [981, 423] on div "Trouvons le meilleur prêt pour votre client Notez que les informations que vous…" at bounding box center [560, 528] width 1014 height 865
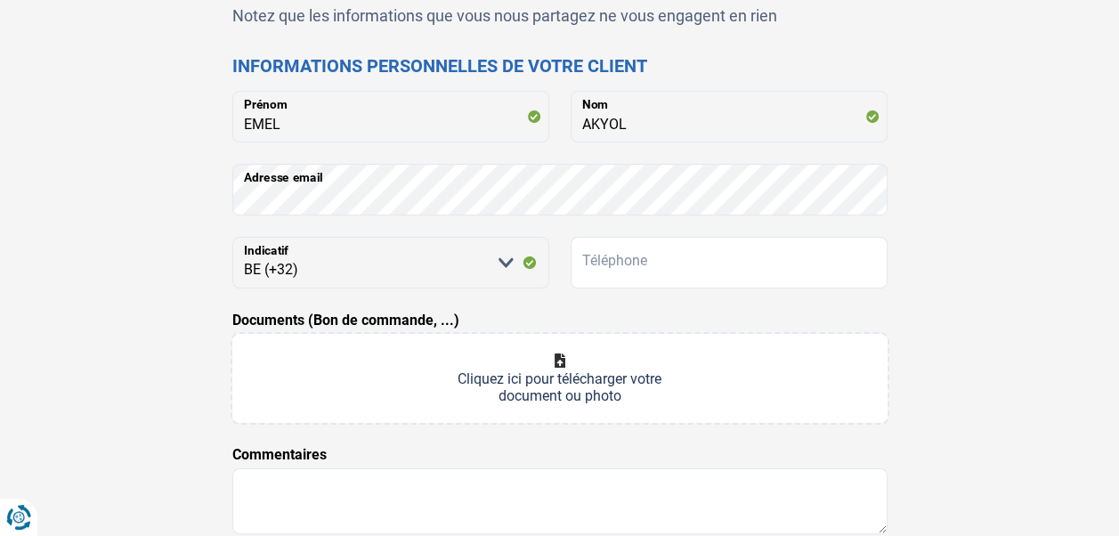
scroll to position [267, 0]
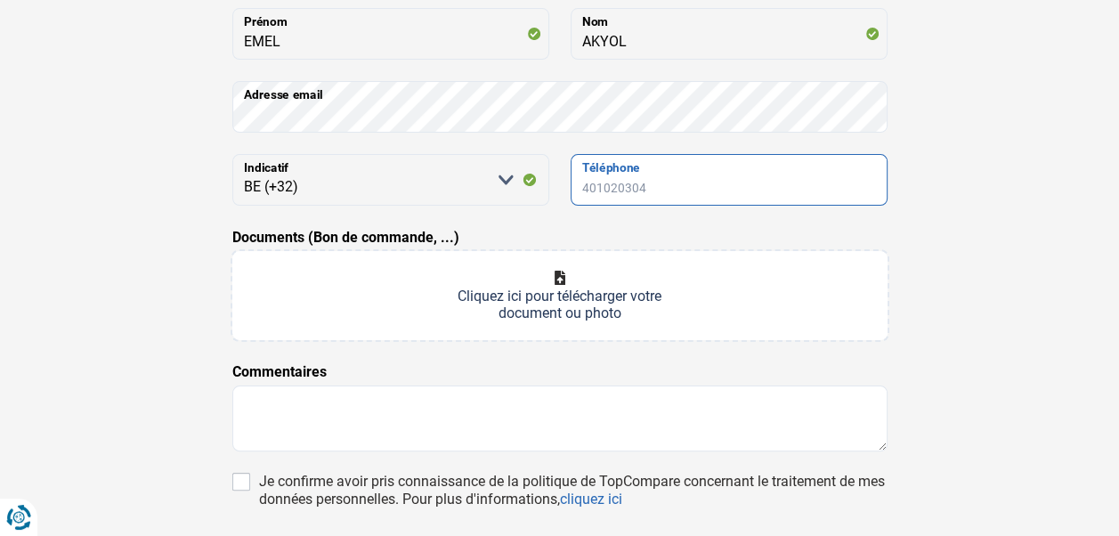
click at [780, 186] on input "Téléphone" at bounding box center [728, 180] width 317 height 52
type input "0489879881"
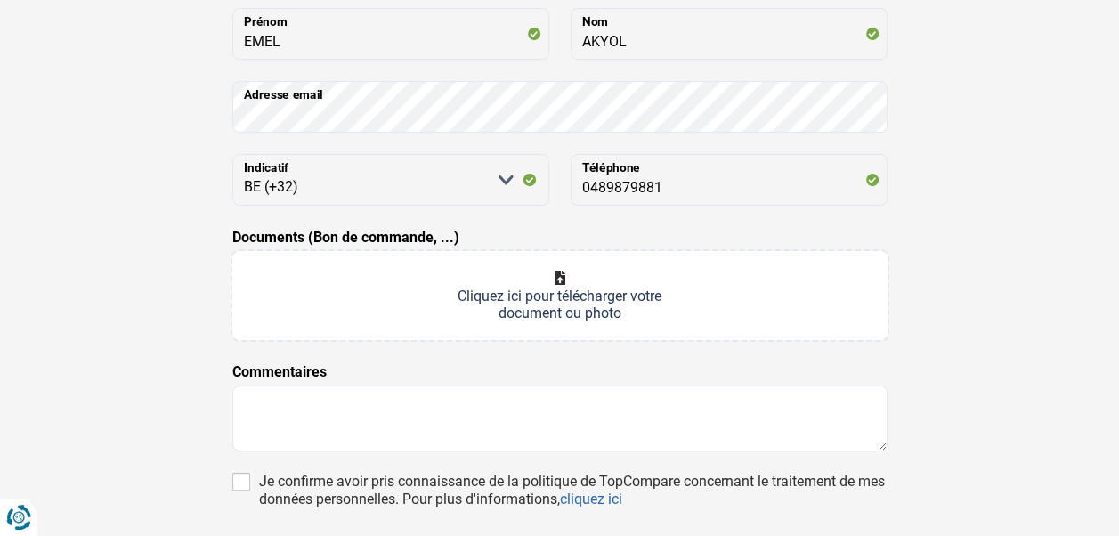
click at [958, 212] on div "Trouvons le meilleur prêt pour votre client Notez que les informations que vous…" at bounding box center [560, 261] width 1014 height 865
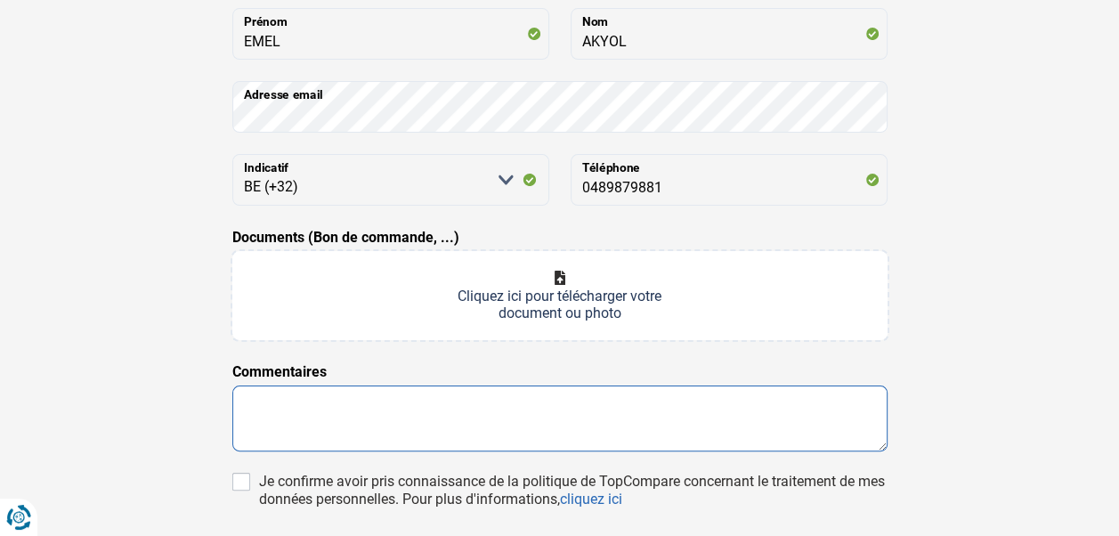
click at [361, 408] on textarea at bounding box center [559, 418] width 655 height 66
click at [326, 393] on textarea at bounding box center [559, 418] width 655 height 66
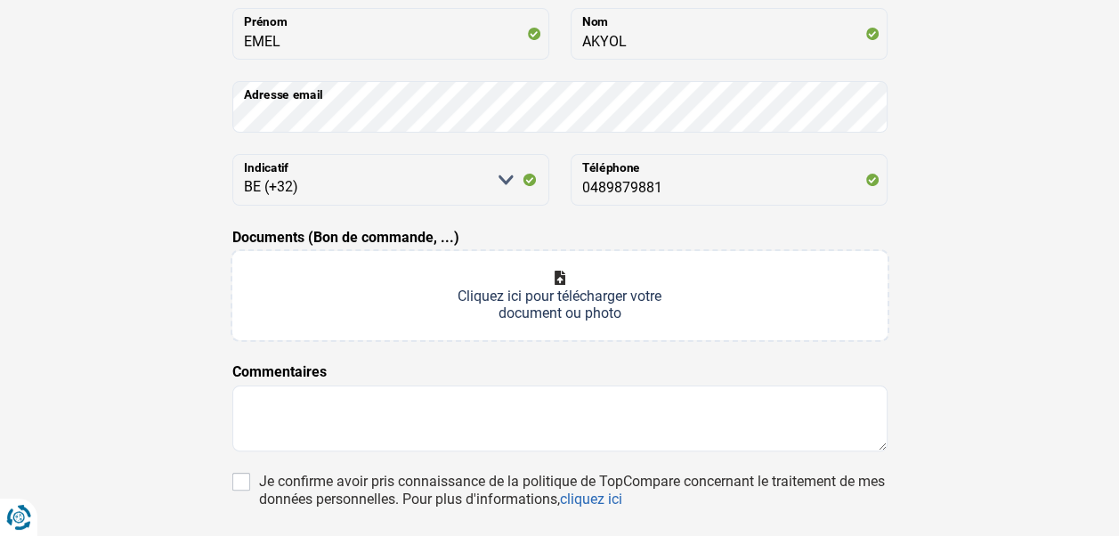
click at [562, 274] on input "Documents (Bon de commande, ...)" at bounding box center [559, 295] width 655 height 89
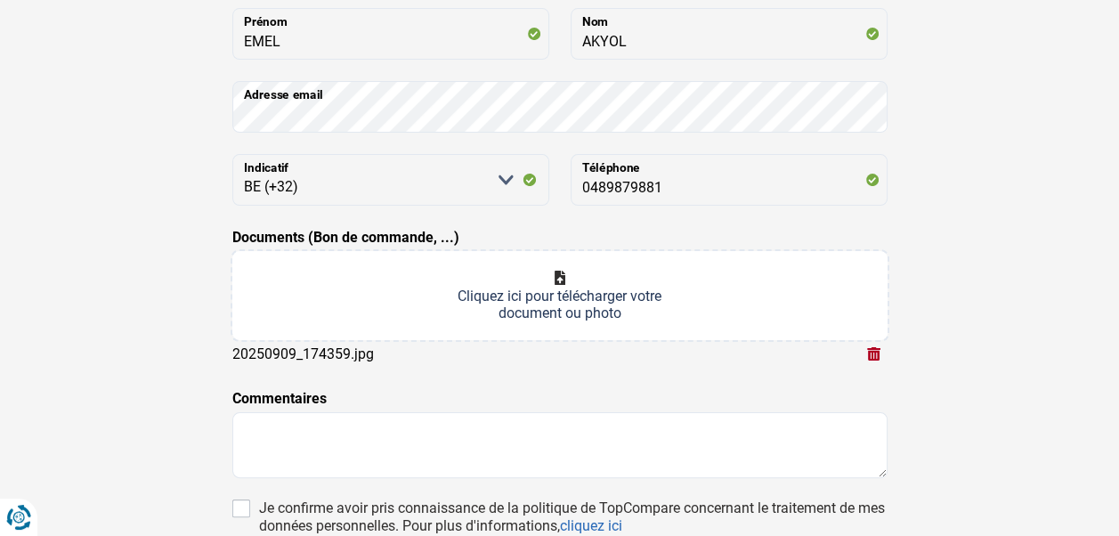
click at [561, 280] on input "Documents (Bon de commande, ...)" at bounding box center [559, 295] width 655 height 89
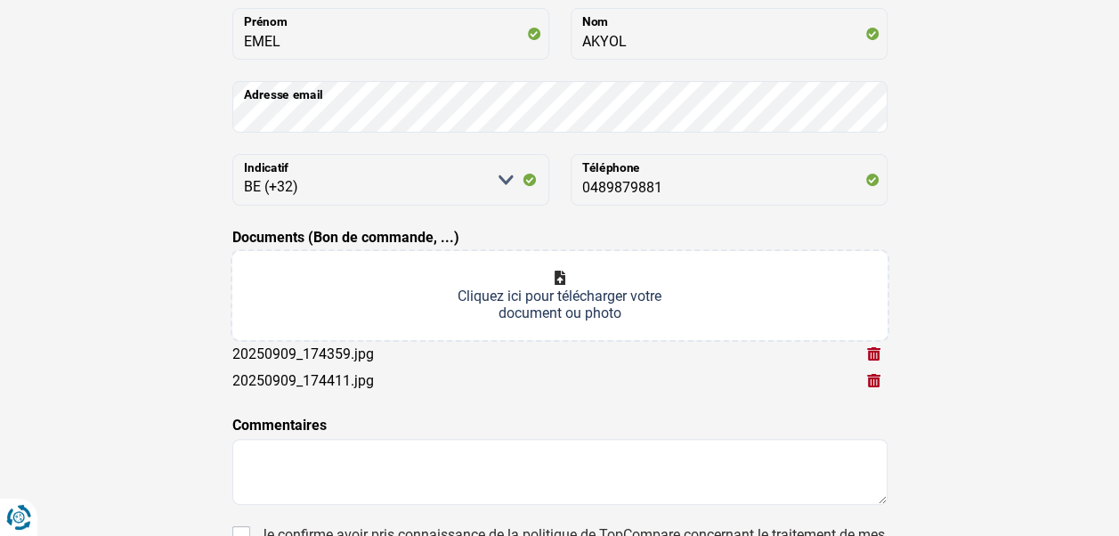
click at [565, 274] on input "Documents (Bon de commande, ...)" at bounding box center [559, 295] width 655 height 89
type input "C:\fakepath\20250909_174415.jpg"
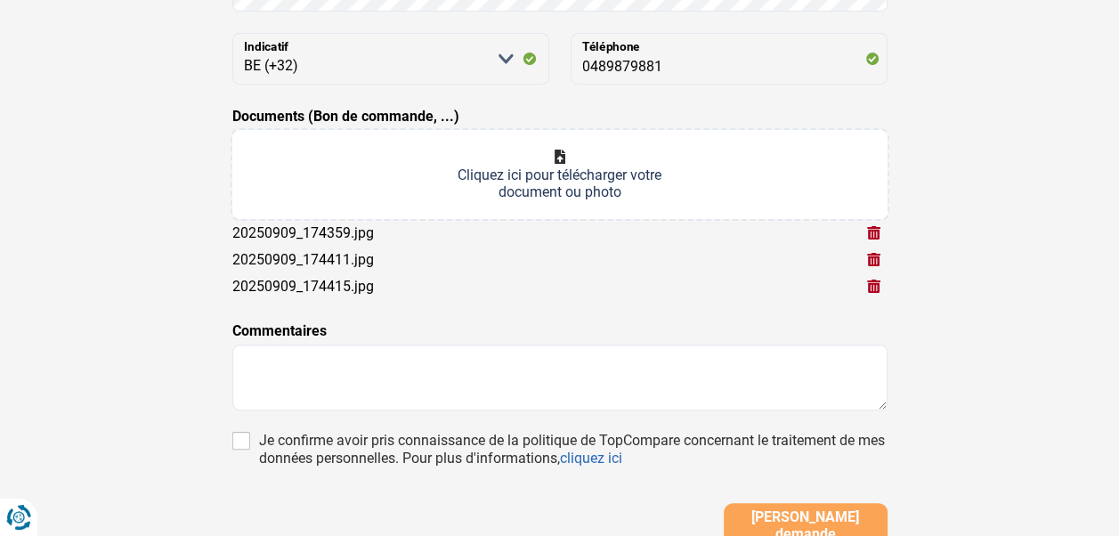
scroll to position [445, 0]
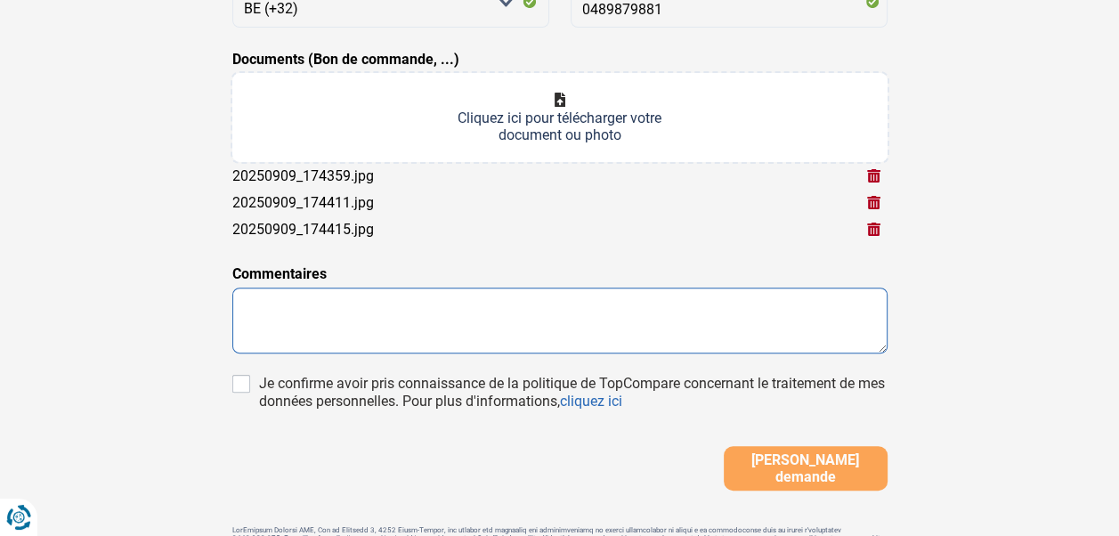
click at [271, 313] on textarea at bounding box center [559, 320] width 655 height 66
click at [279, 311] on textarea "BONJUR" at bounding box center [559, 320] width 655 height 66
click at [317, 324] on textarea "BONJOUR" at bounding box center [559, 320] width 655 height 66
click at [387, 339] on textarea "BONJOUR POURRIEZ VOUS PRNEDRE CONTACT" at bounding box center [559, 320] width 655 height 66
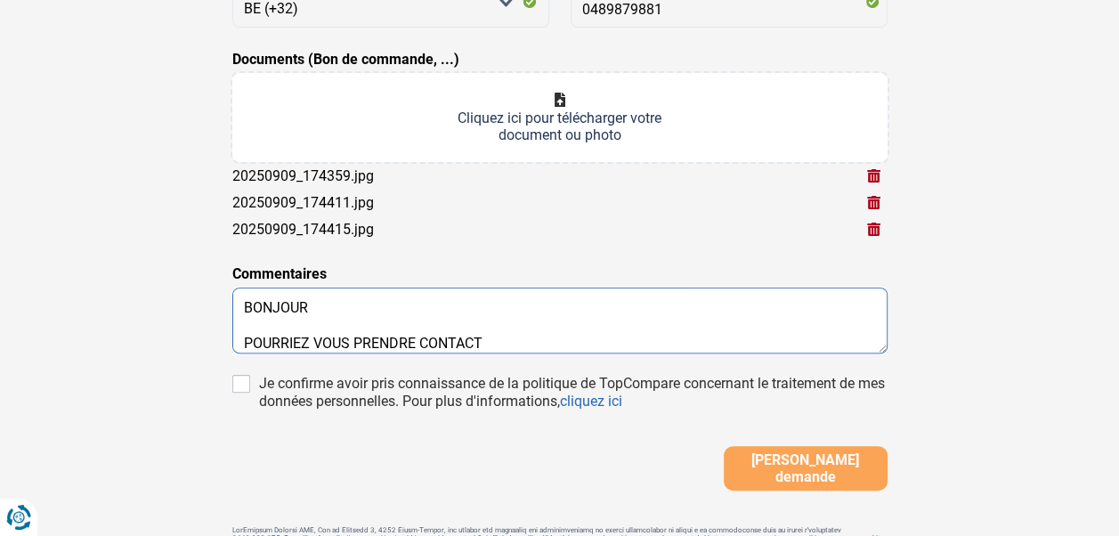
click at [519, 340] on textarea "BONJOUR POURRIEZ VOUS PRENDRE CONTACT" at bounding box center [559, 320] width 655 height 66
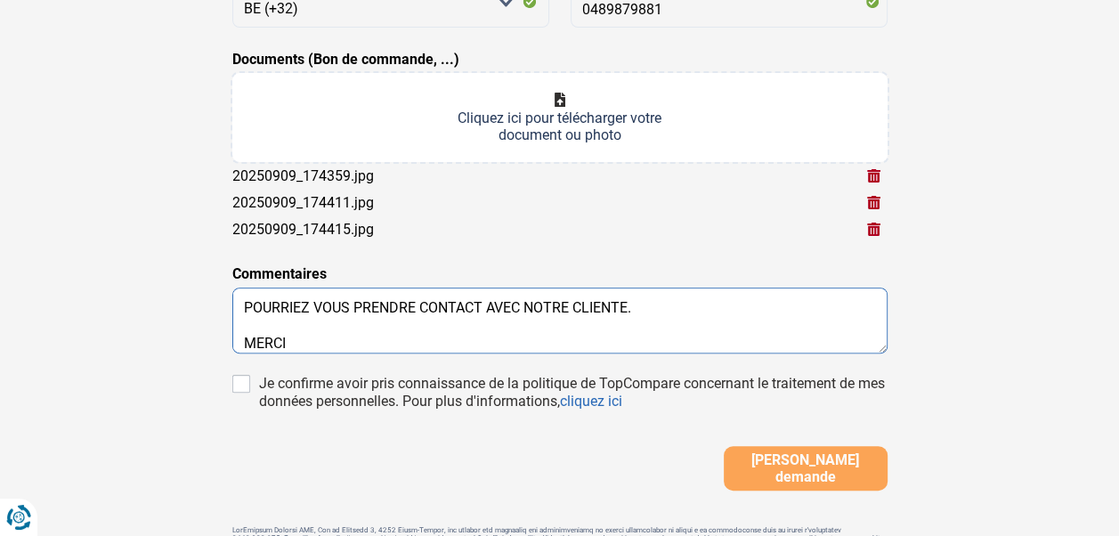
scroll to position [66, 0]
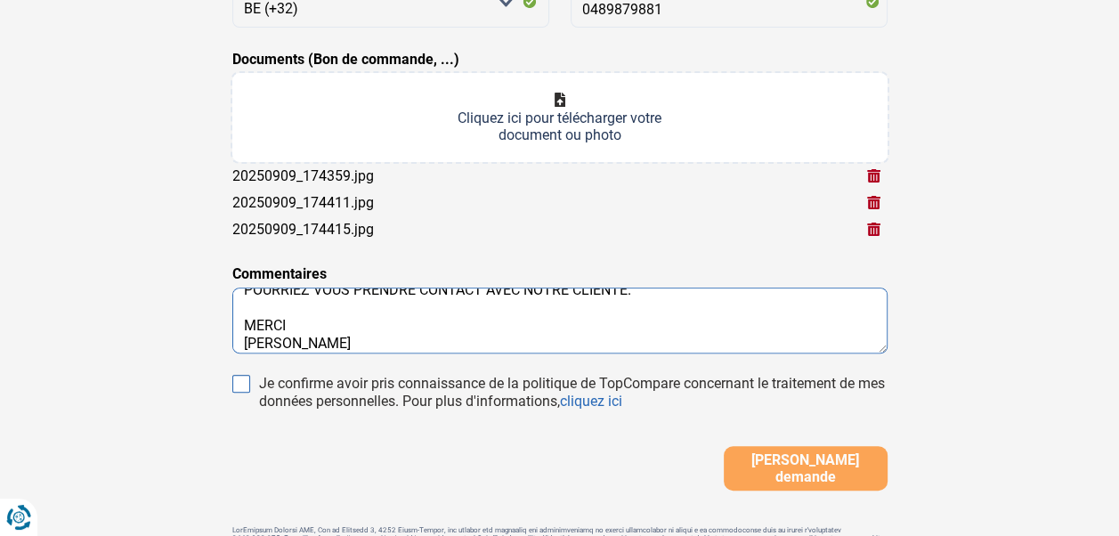
type textarea "BONJOUR POURRIEZ VOUS PRENDRE CONTACT AVEC NOTRE CLIENTE. MERCI [PERSON_NAME]"
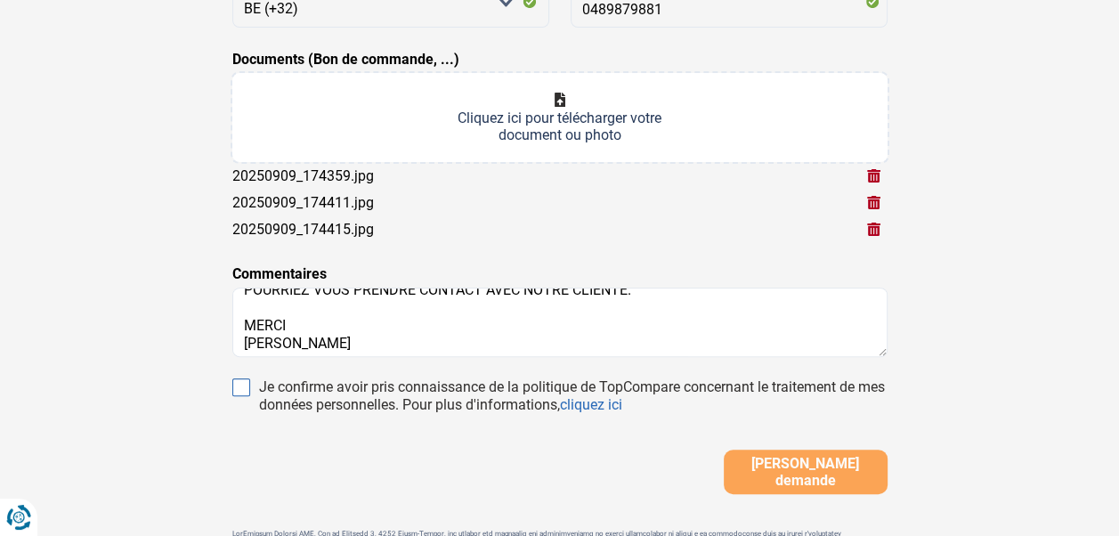
click at [244, 375] on form "EMEL Prénom AKYOL Nom Adresse email [PERSON_NAME] sélectionner une option BE (+…" at bounding box center [559, 162] width 655 height 664
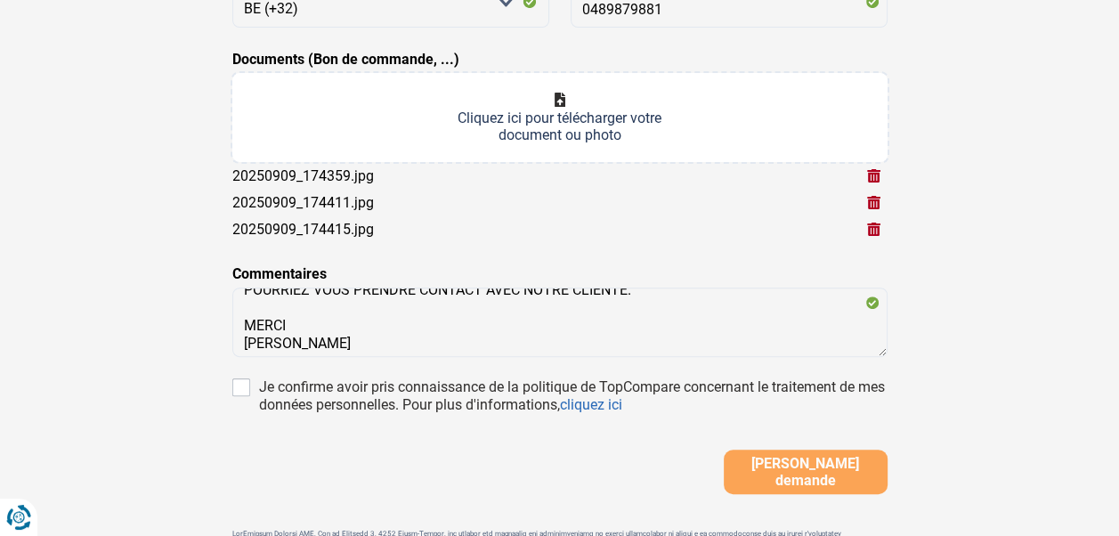
click at [844, 477] on span "[PERSON_NAME] demande" at bounding box center [805, 472] width 153 height 34
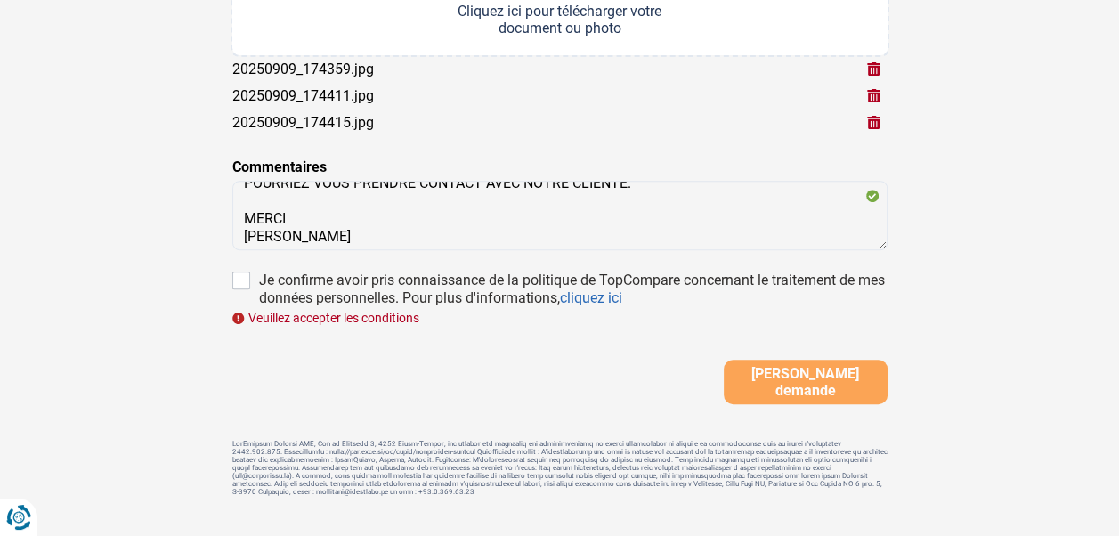
scroll to position [589, 0]
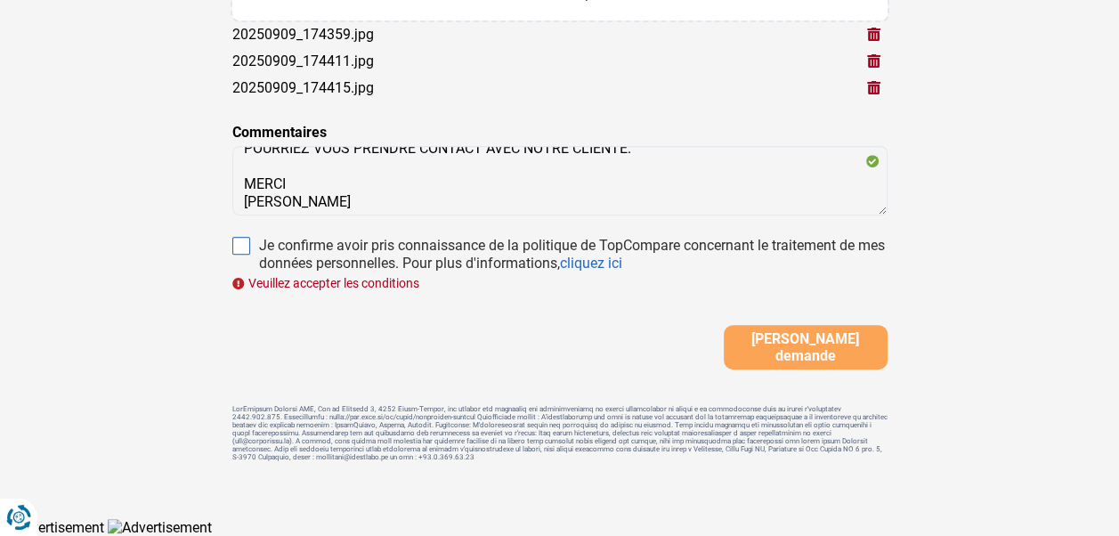
click at [238, 237] on input "Je confirme avoir pris connaissance de la politique de TopCompare concernant le…" at bounding box center [241, 246] width 18 height 18
checkbox input "true"
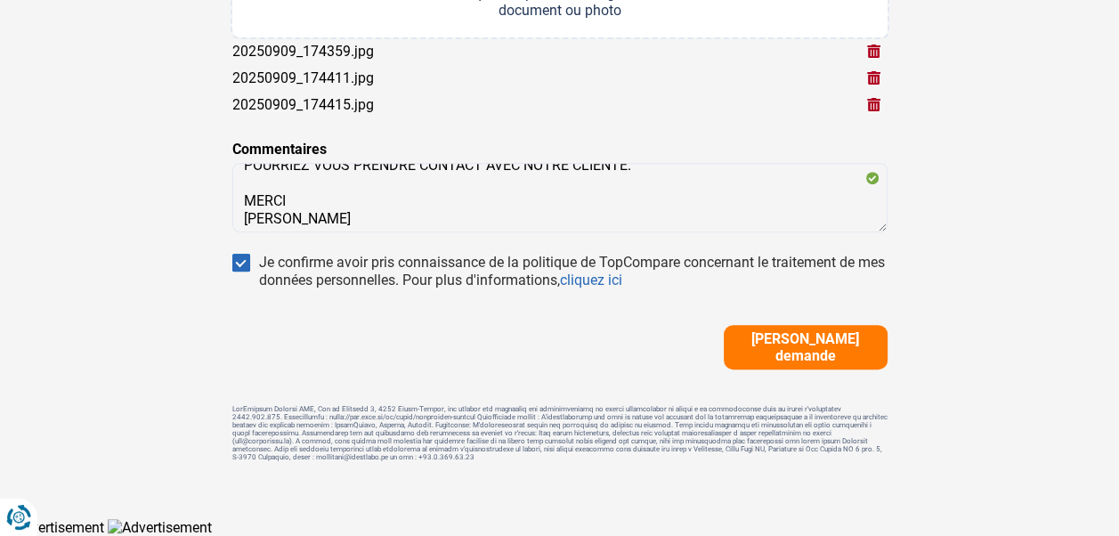
click at [796, 338] on span "[PERSON_NAME] demande" at bounding box center [805, 347] width 153 height 34
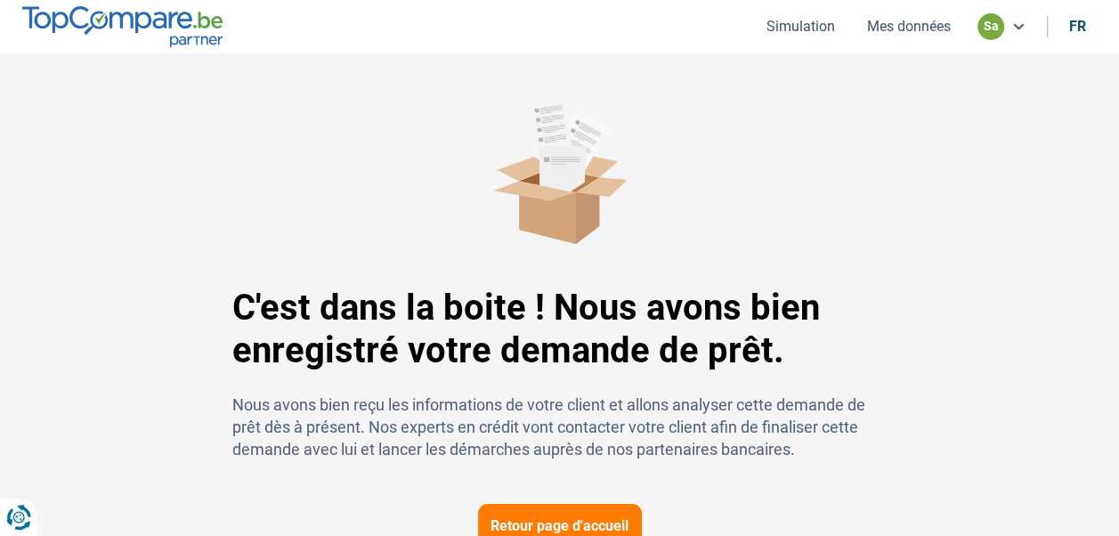
click at [922, 26] on button "Mes données" at bounding box center [908, 26] width 94 height 19
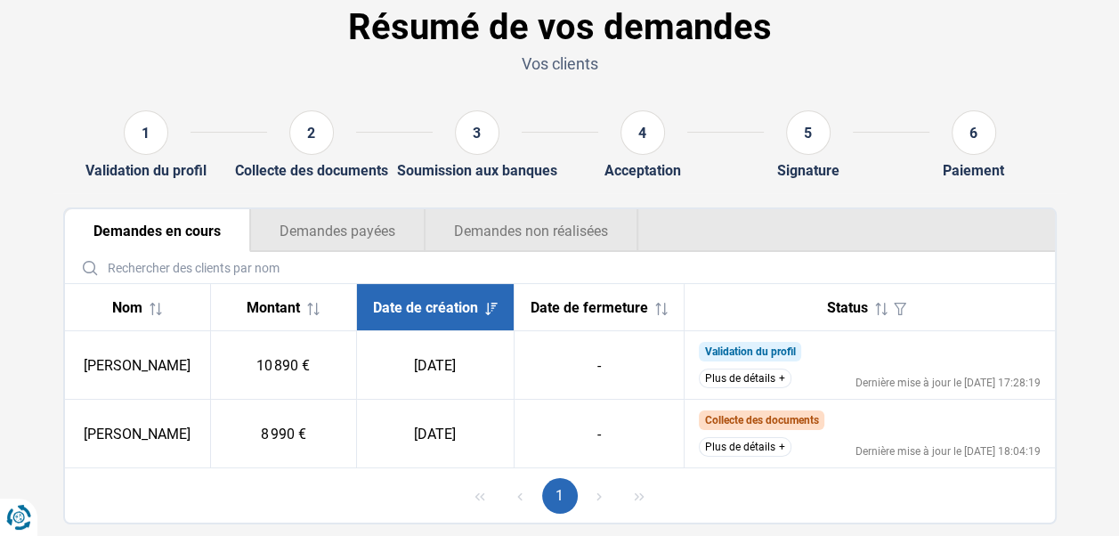
scroll to position [136, 0]
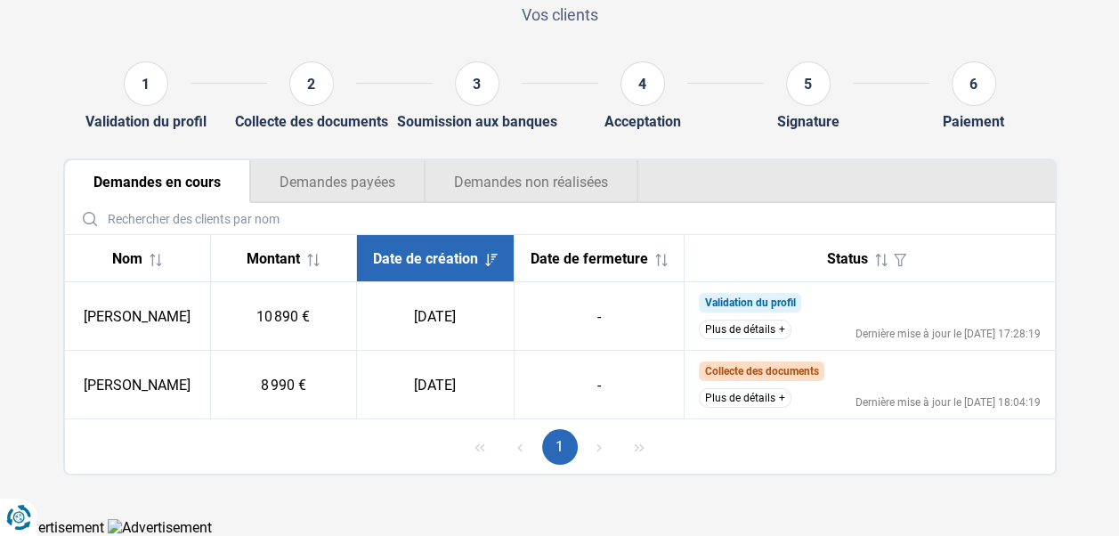
click at [757, 326] on button "Plus de détails" at bounding box center [745, 329] width 93 height 20
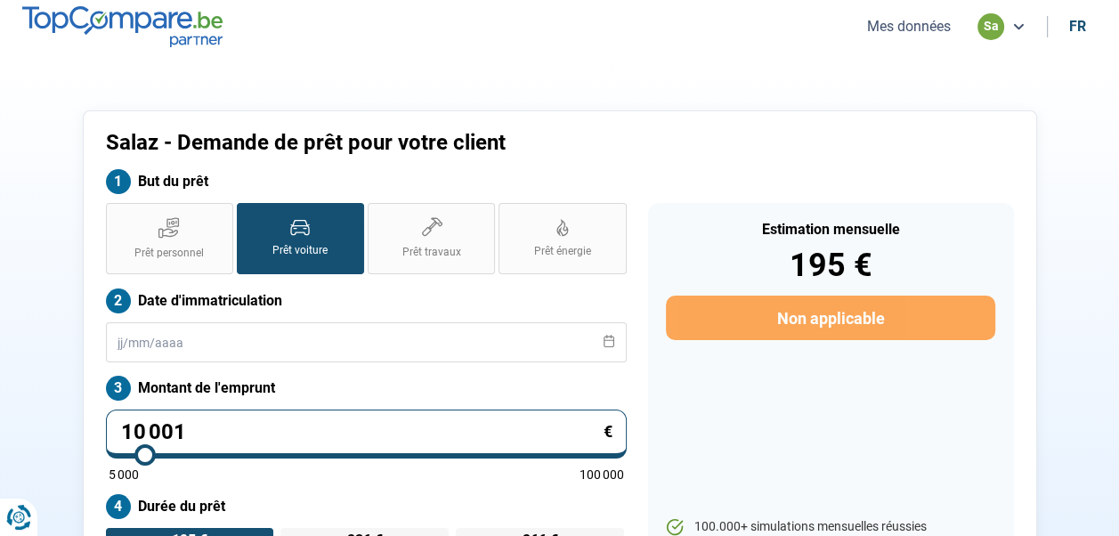
click at [901, 24] on button "Mes données" at bounding box center [908, 26] width 94 height 19
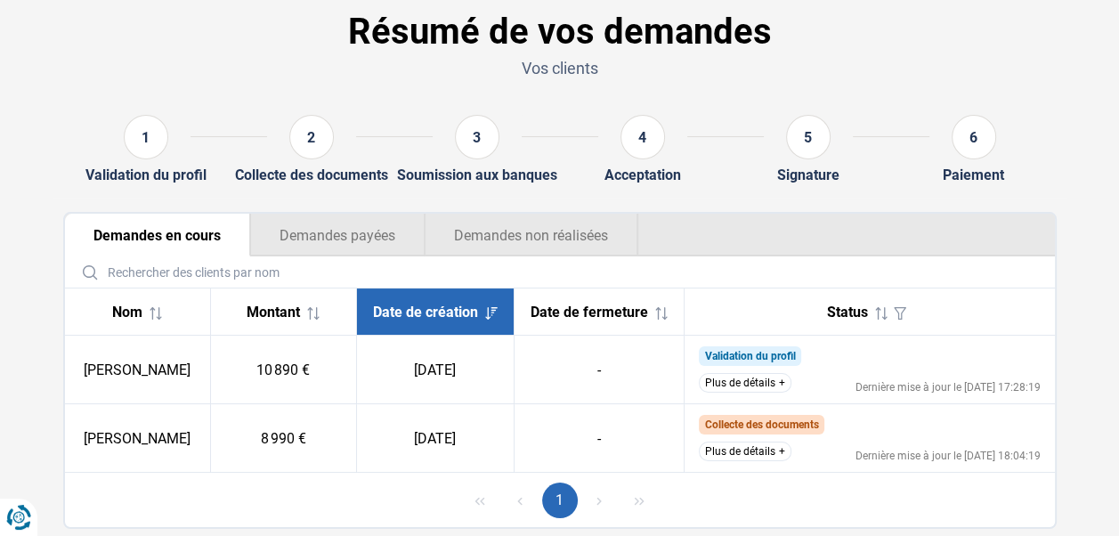
scroll to position [136, 0]
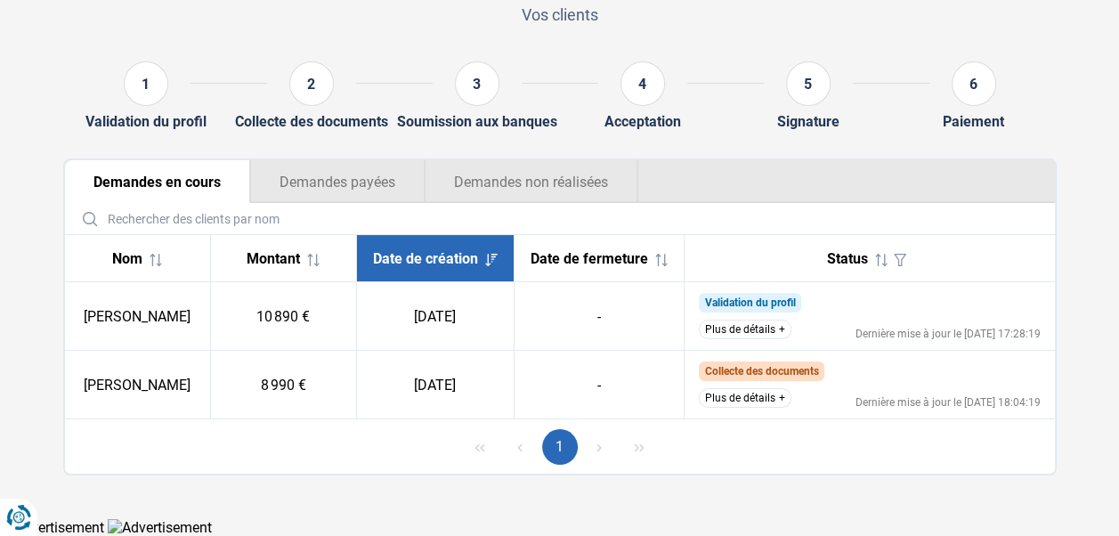
click at [761, 401] on button "Plus de détails" at bounding box center [745, 398] width 93 height 20
